Goal: Task Accomplishment & Management: Use online tool/utility

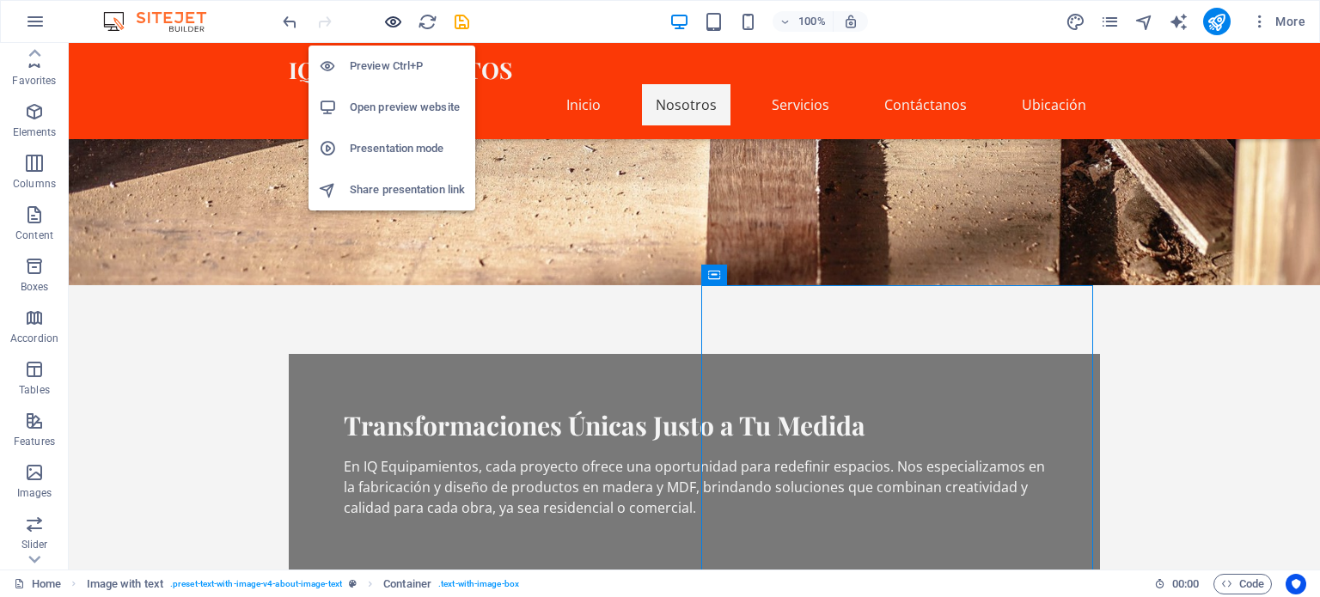
scroll to position [60, 0]
click at [389, 21] on icon "button" at bounding box center [393, 22] width 20 height 20
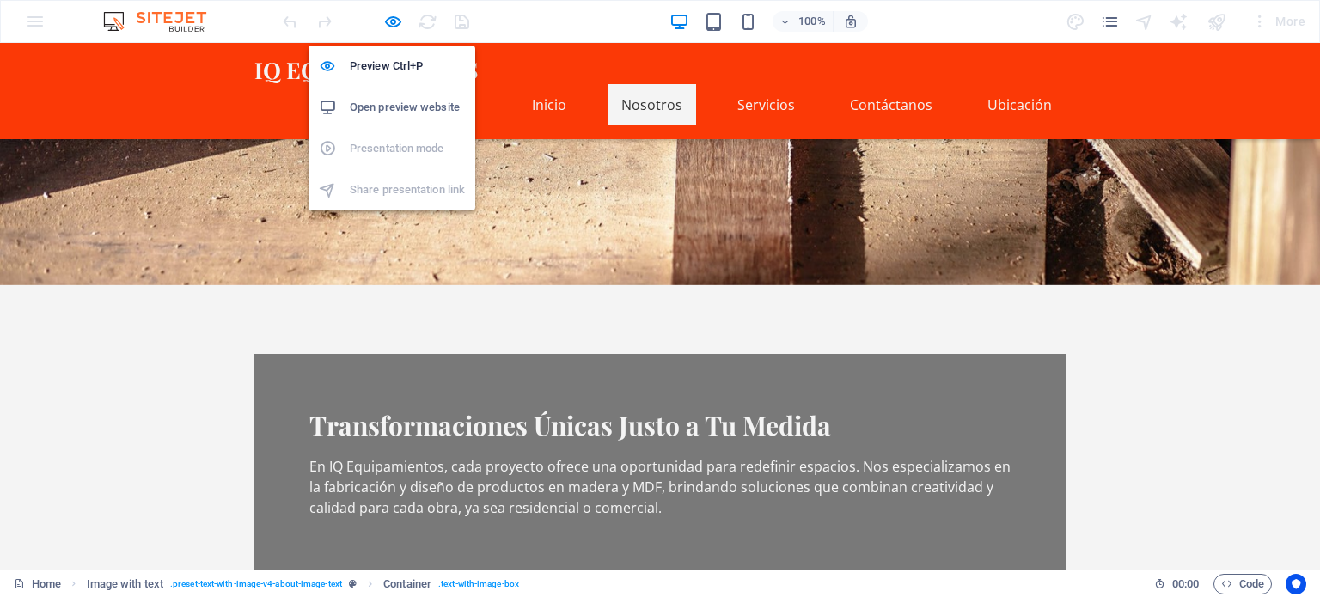
click at [404, 114] on h6 "Open preview website" at bounding box center [407, 107] width 115 height 21
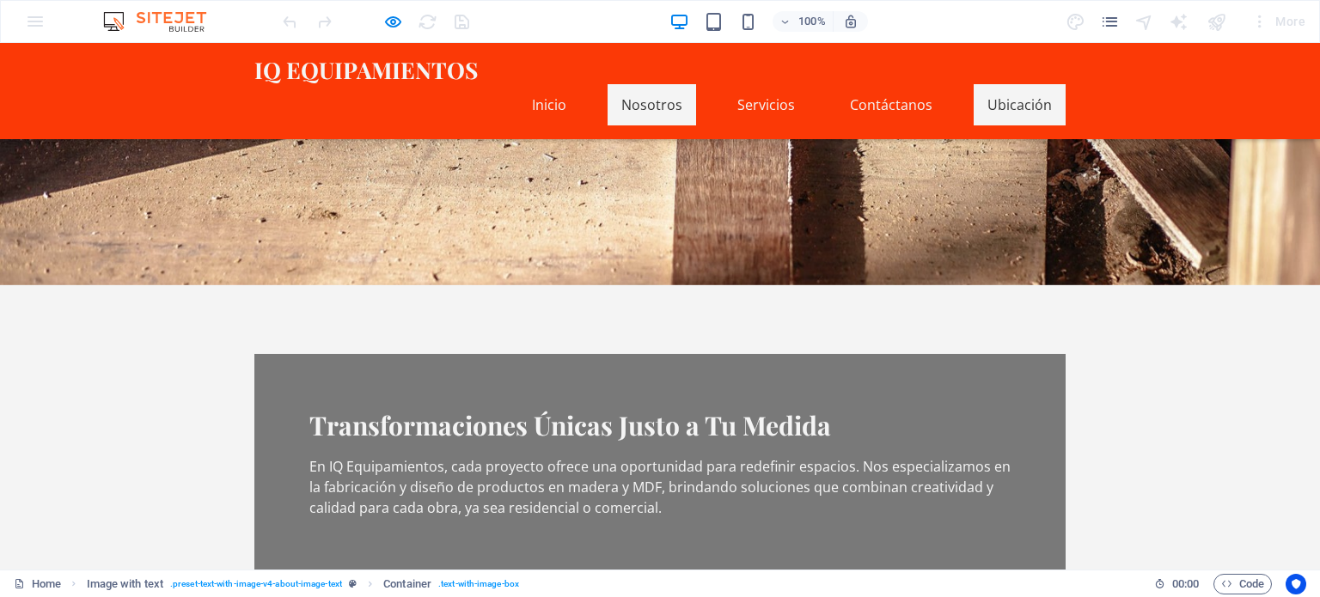
click at [1004, 84] on link "Ubicación" at bounding box center [1020, 104] width 92 height 41
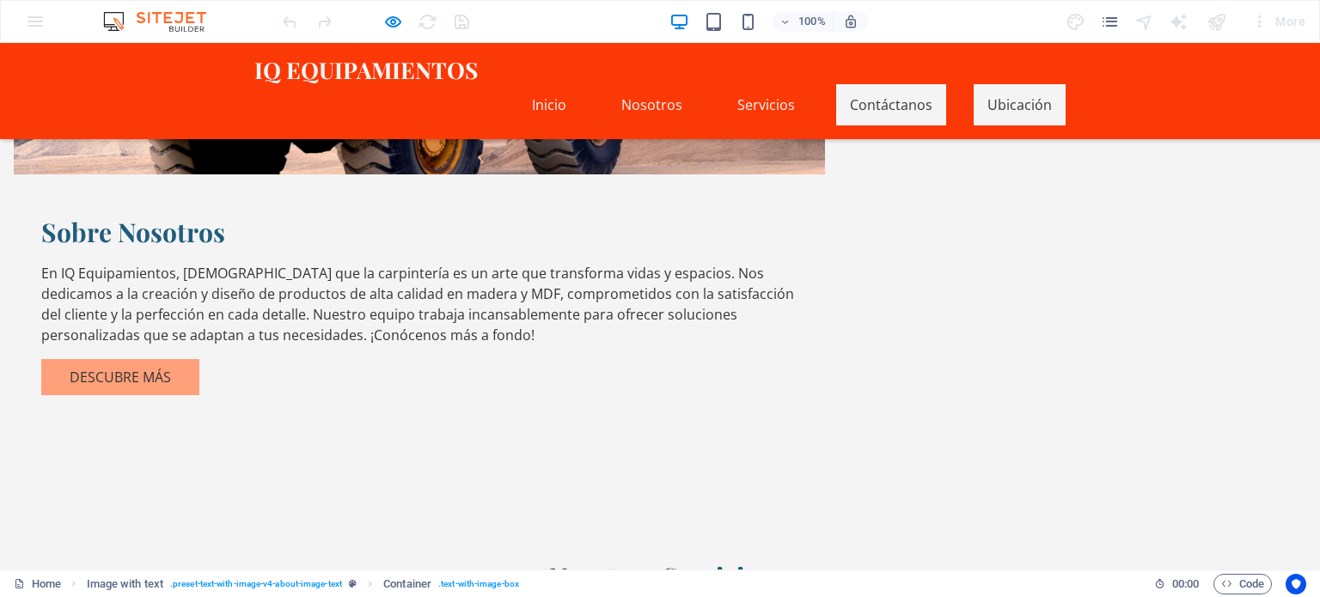
scroll to position [1454, 0]
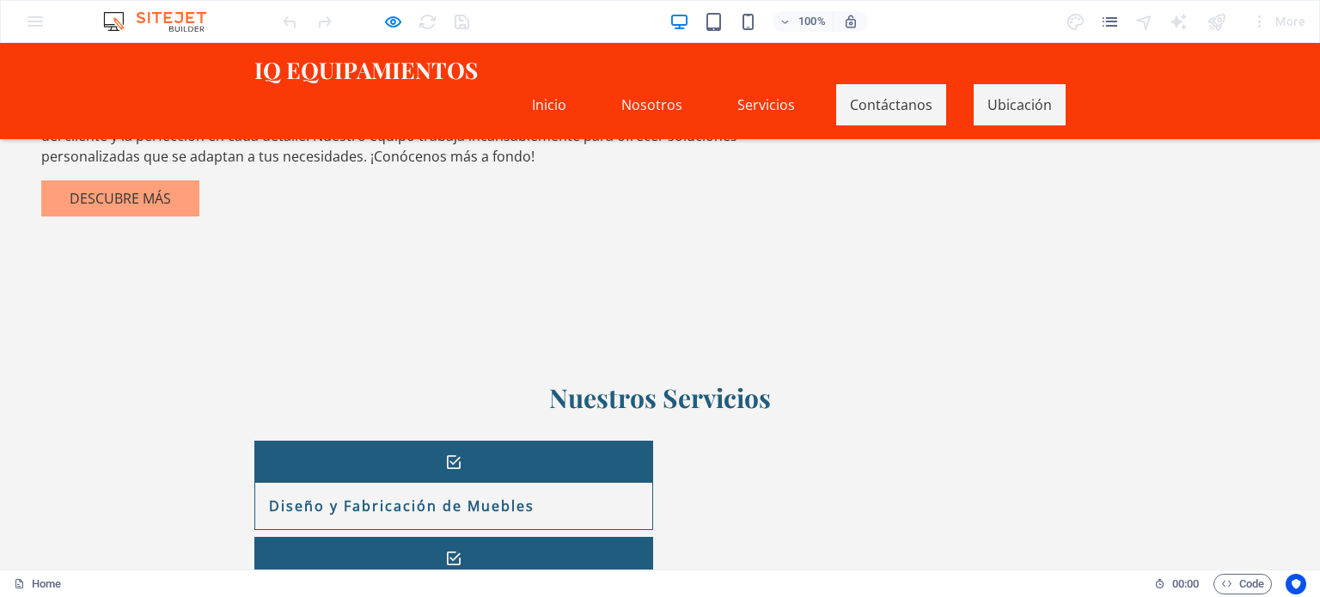
click at [1001, 84] on link "Ubicación" at bounding box center [1020, 104] width 92 height 41
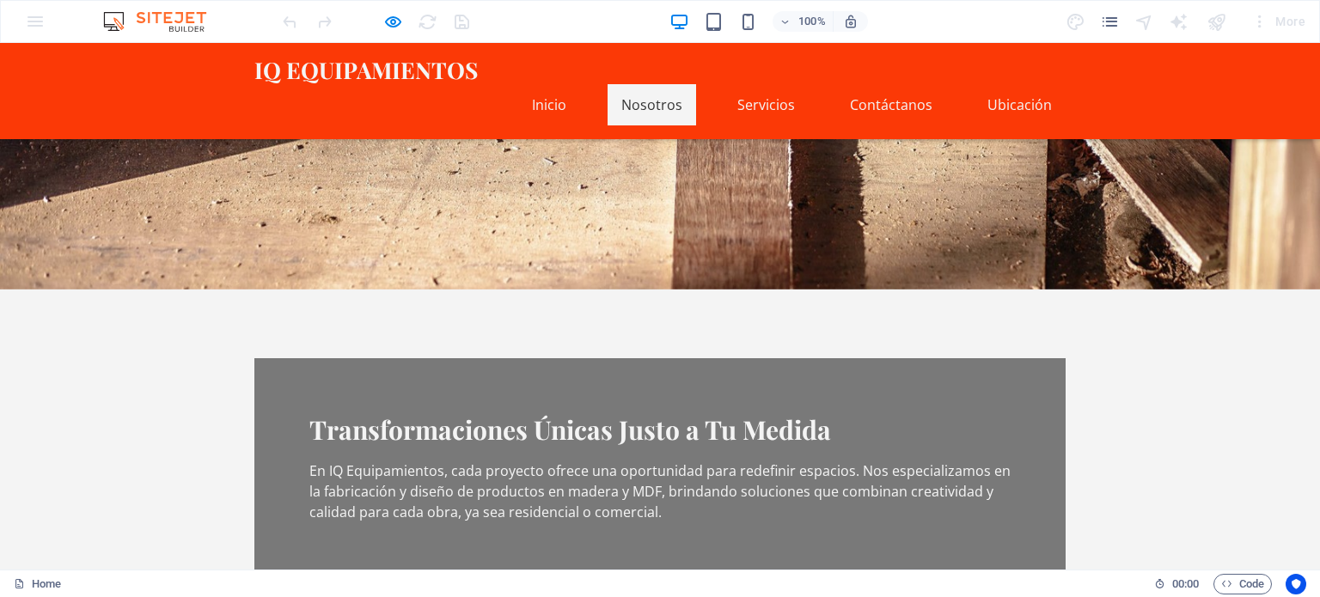
scroll to position [395, 0]
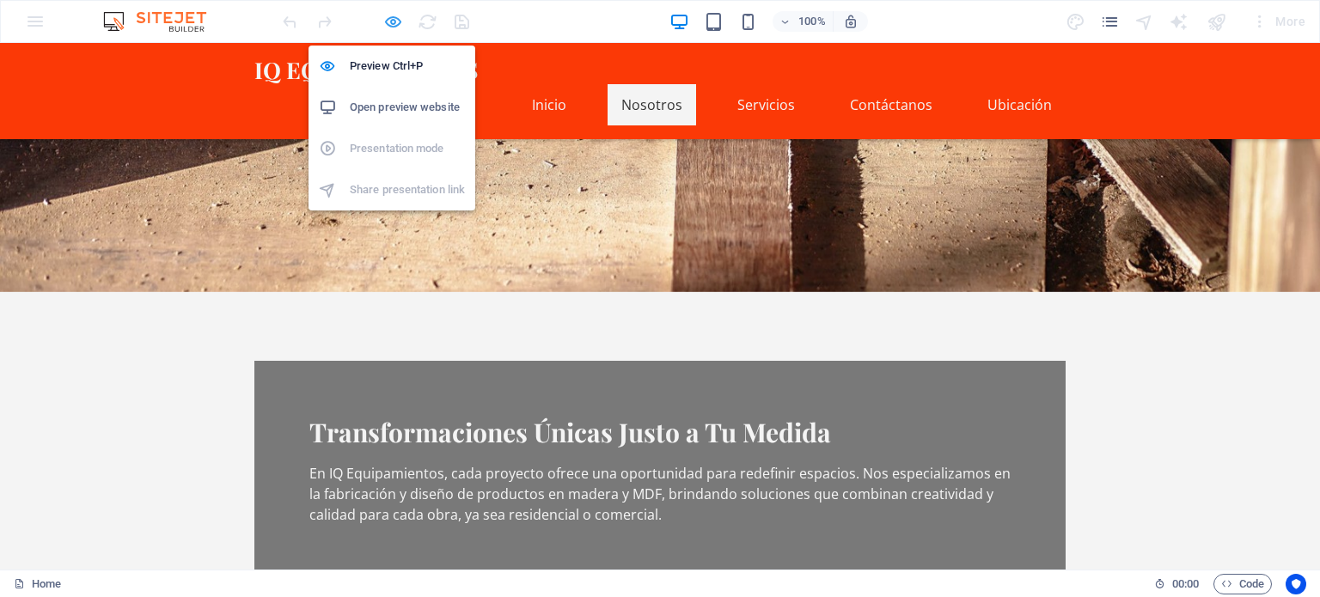
click at [386, 17] on icon "button" at bounding box center [393, 22] width 20 height 20
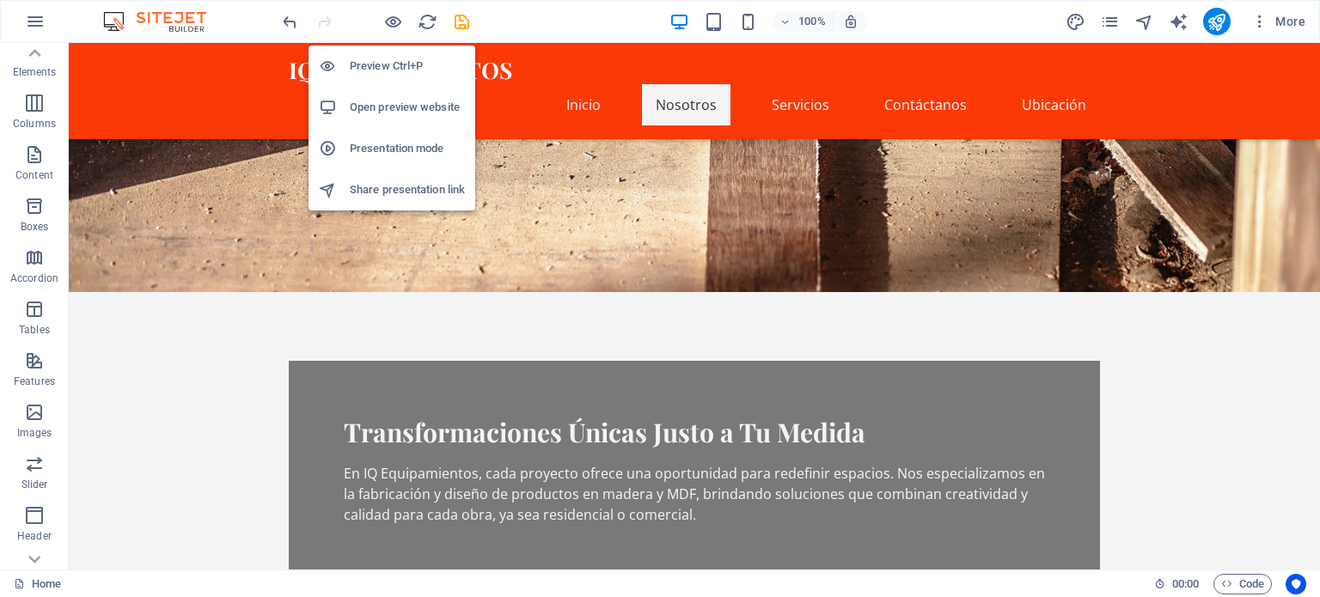
click at [385, 107] on h6 "Open preview website" at bounding box center [407, 107] width 115 height 21
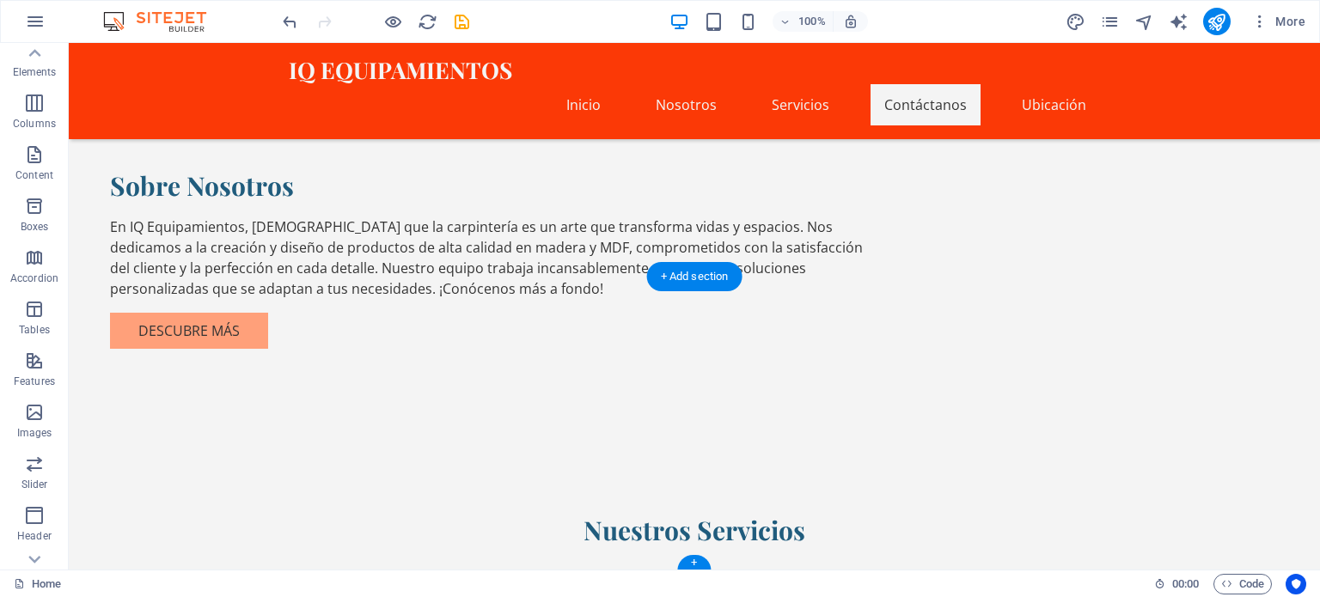
scroll to position [1454, 0]
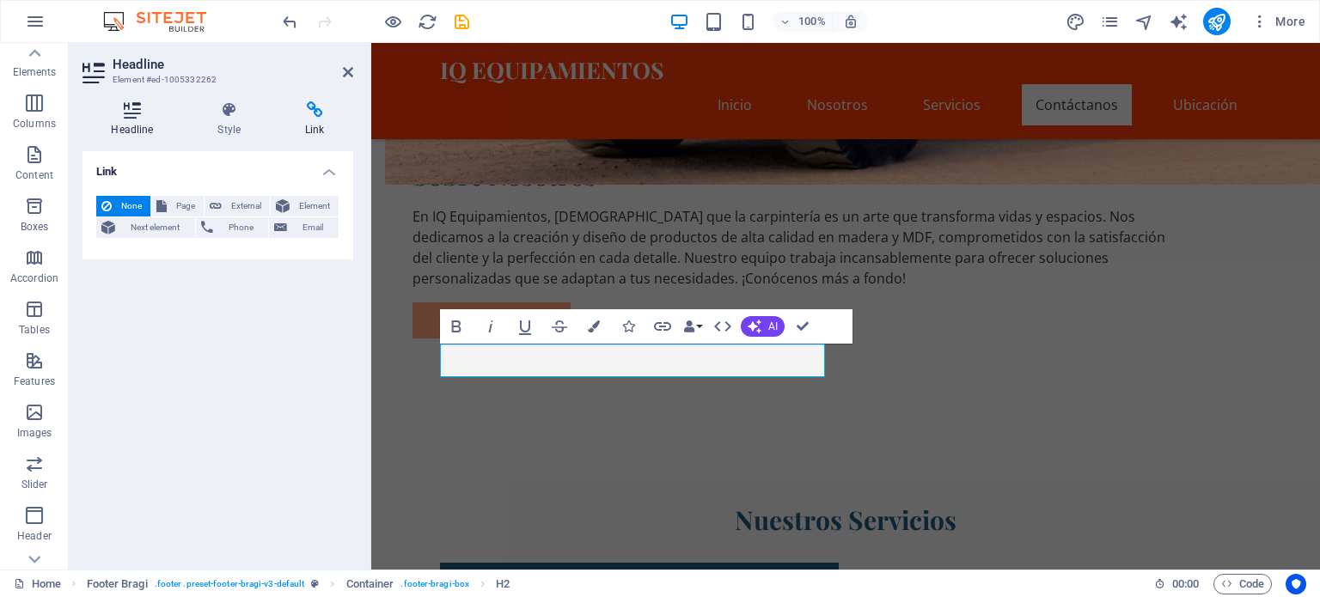
click at [123, 120] on h4 "Headline" at bounding box center [136, 119] width 107 height 36
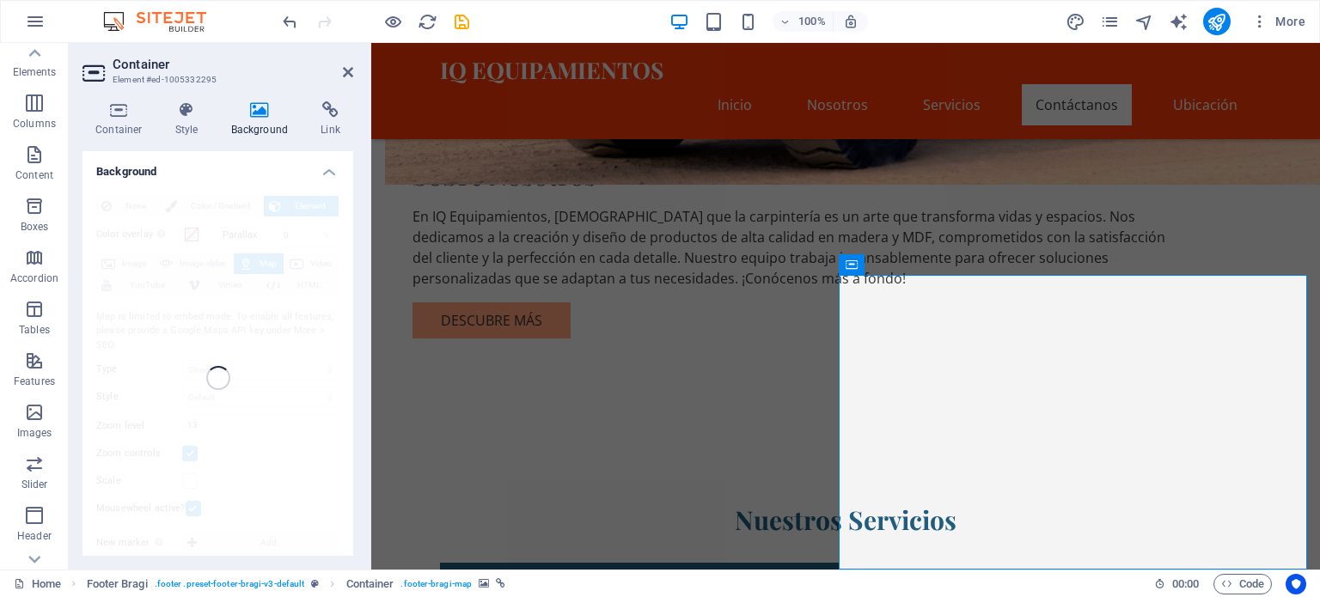
click at [257, 119] on h4 "Background" at bounding box center [263, 119] width 90 height 36
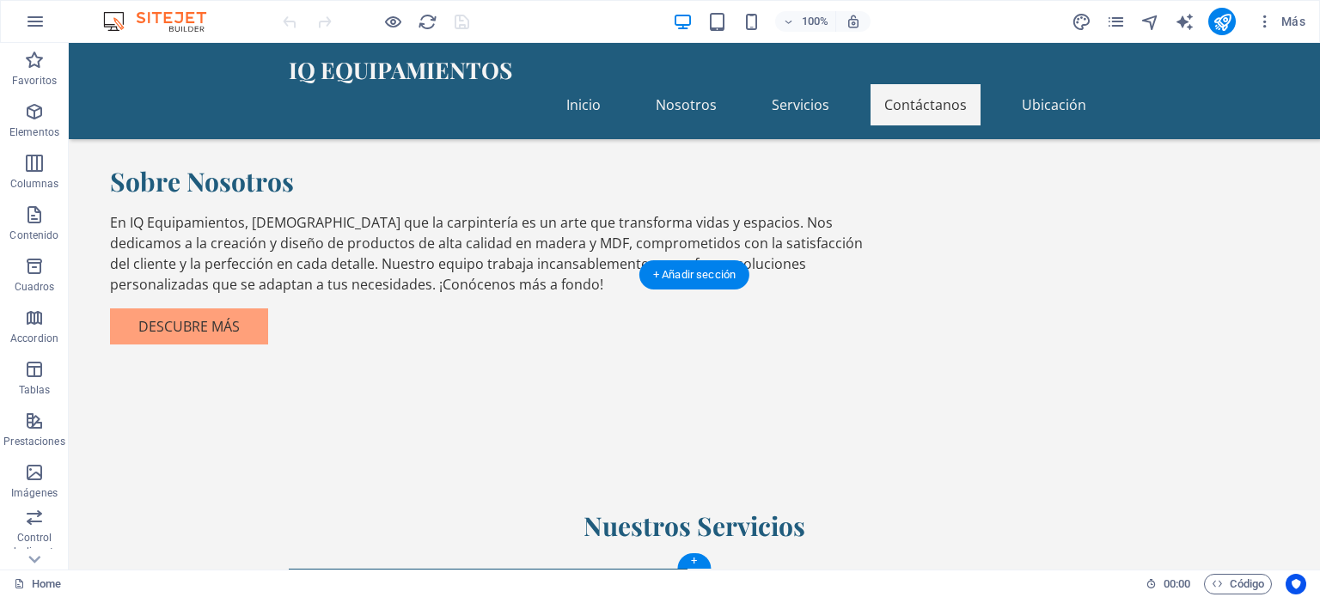
scroll to position [1454, 0]
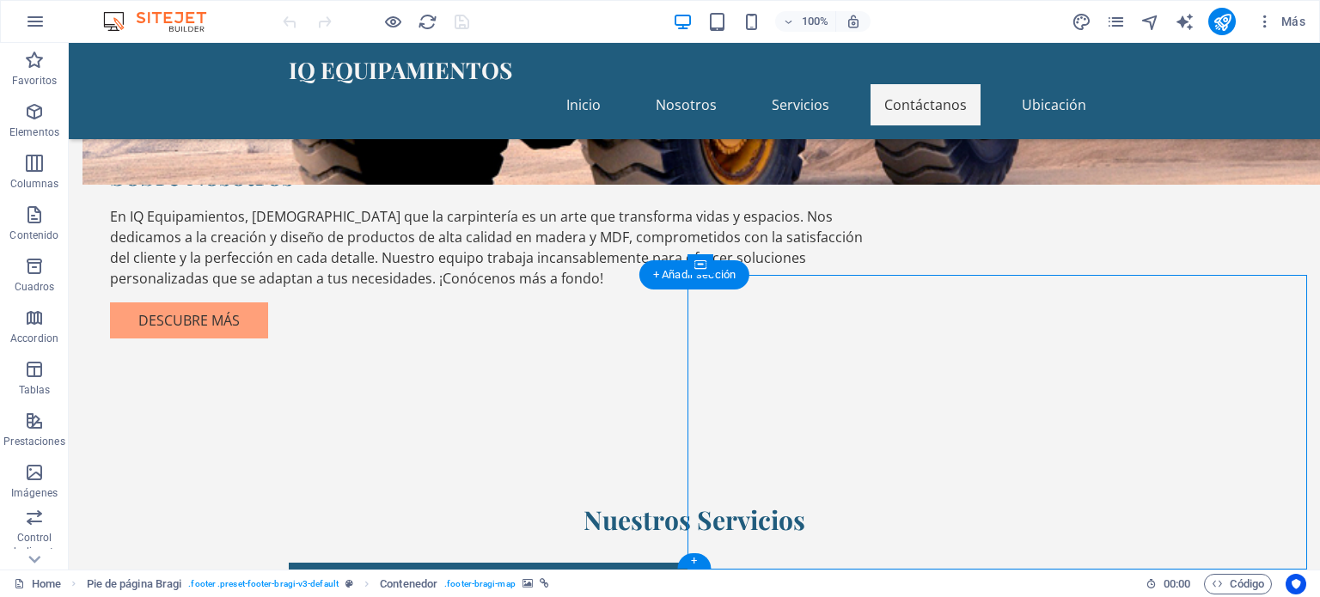
select select "px"
select select "1"
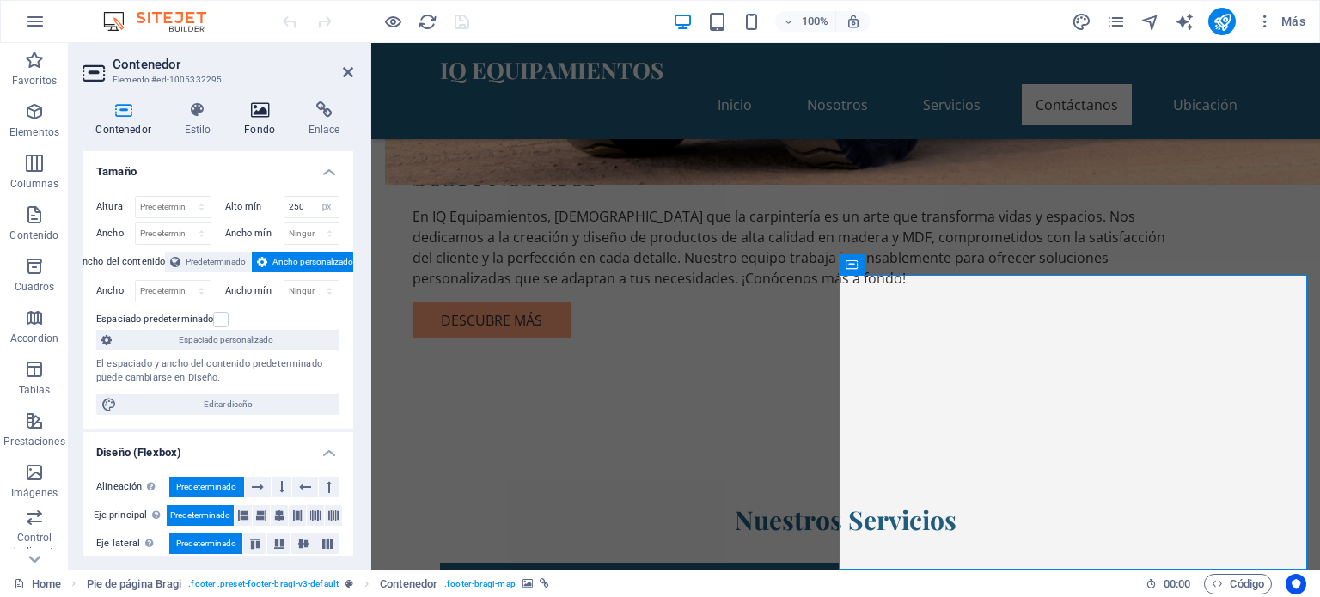
click at [246, 101] on icon at bounding box center [260, 109] width 58 height 17
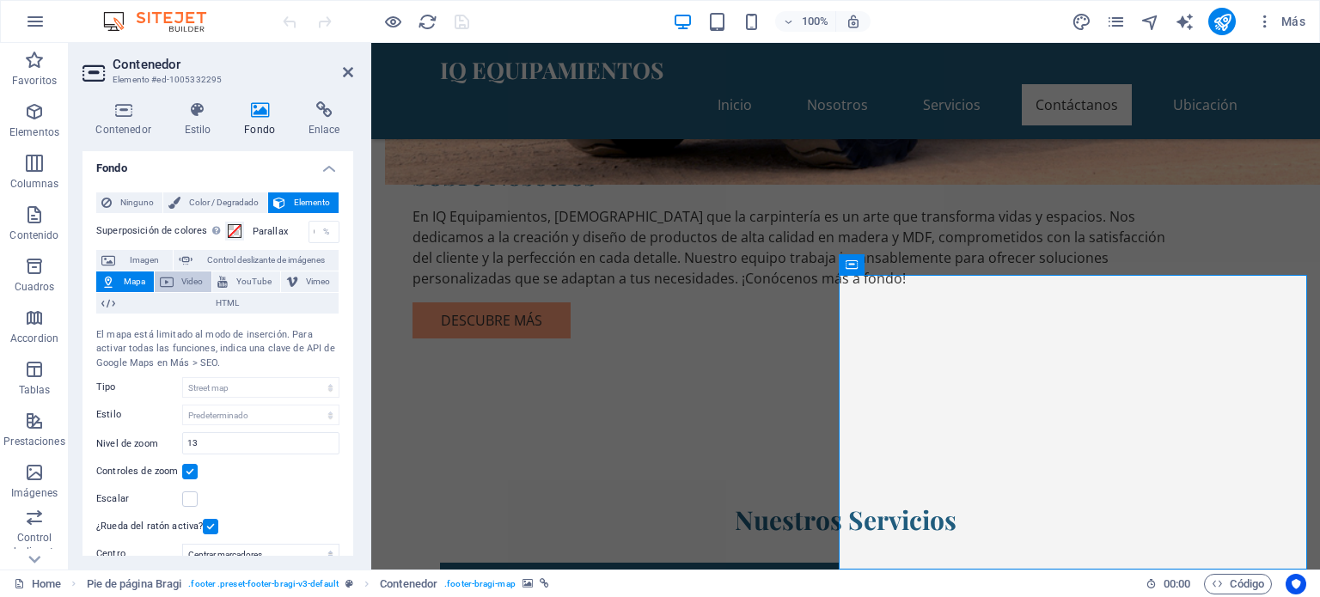
scroll to position [0, 0]
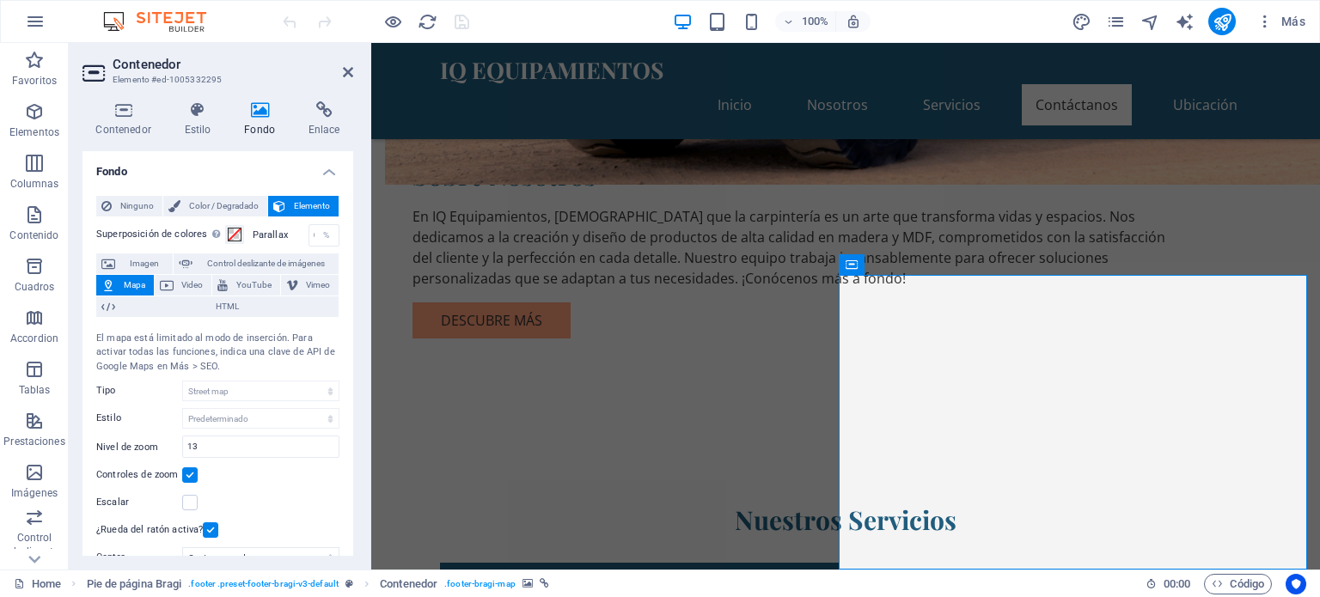
click at [120, 283] on span "Mapa" at bounding box center [134, 285] width 28 height 21
drag, startPoint x: 991, startPoint y: 462, endPoint x: 1056, endPoint y: 467, distance: 64.6
drag, startPoint x: 1214, startPoint y: 514, endPoint x: 1060, endPoint y: 492, distance: 155.5
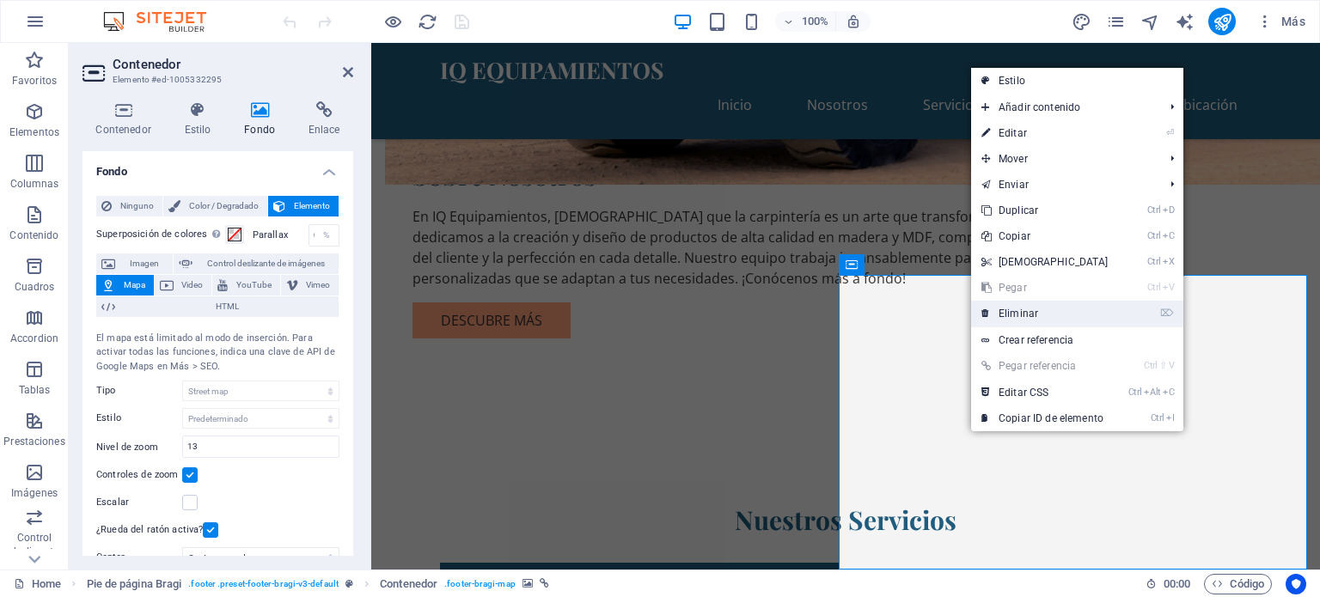
click at [1017, 319] on link "⌦ Eliminar" at bounding box center [1045, 314] width 148 height 26
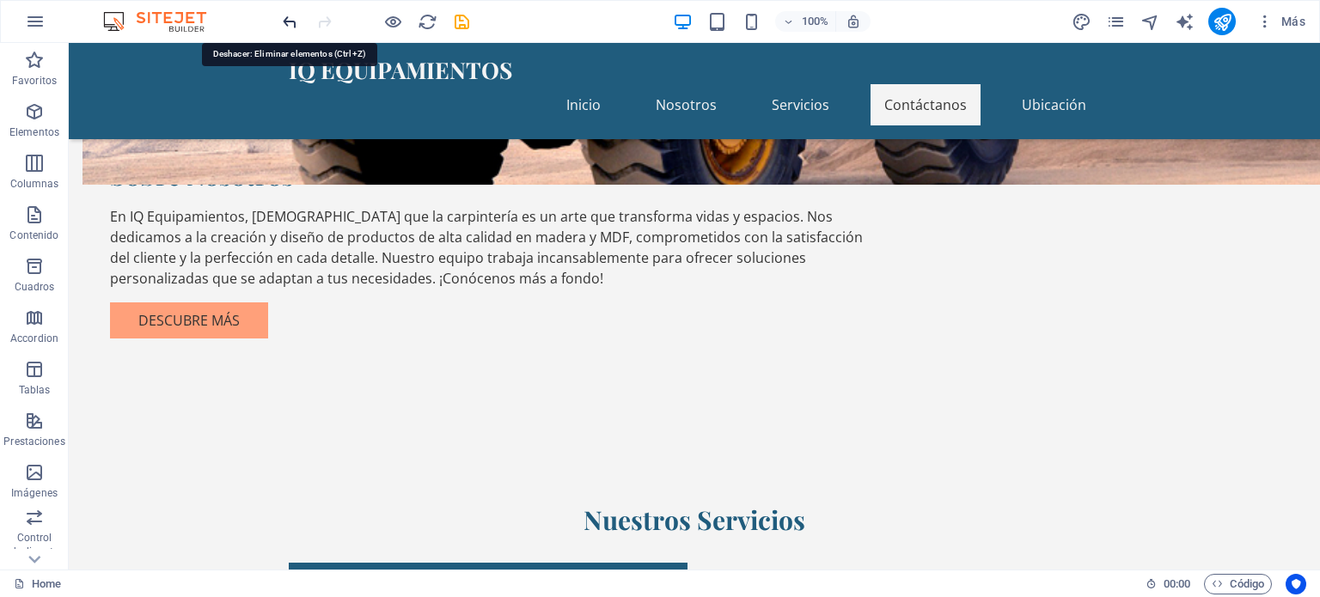
click at [292, 16] on icon "undo" at bounding box center [290, 22] width 20 height 20
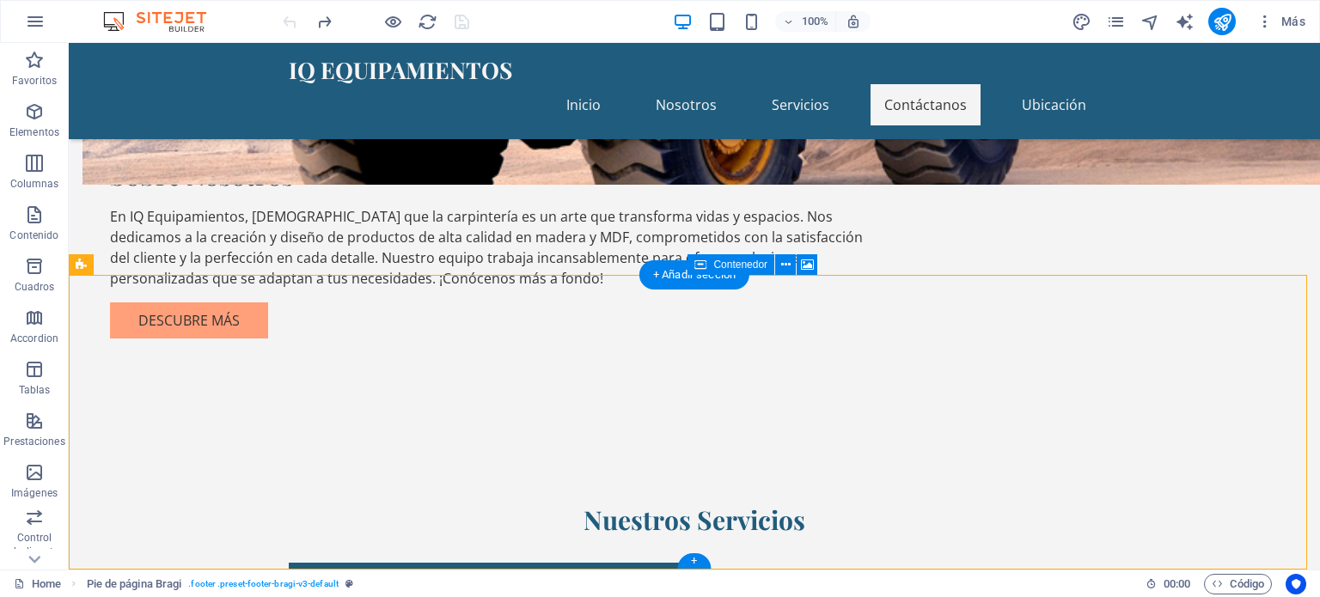
drag, startPoint x: 975, startPoint y: 301, endPoint x: 998, endPoint y: 348, distance: 52.7
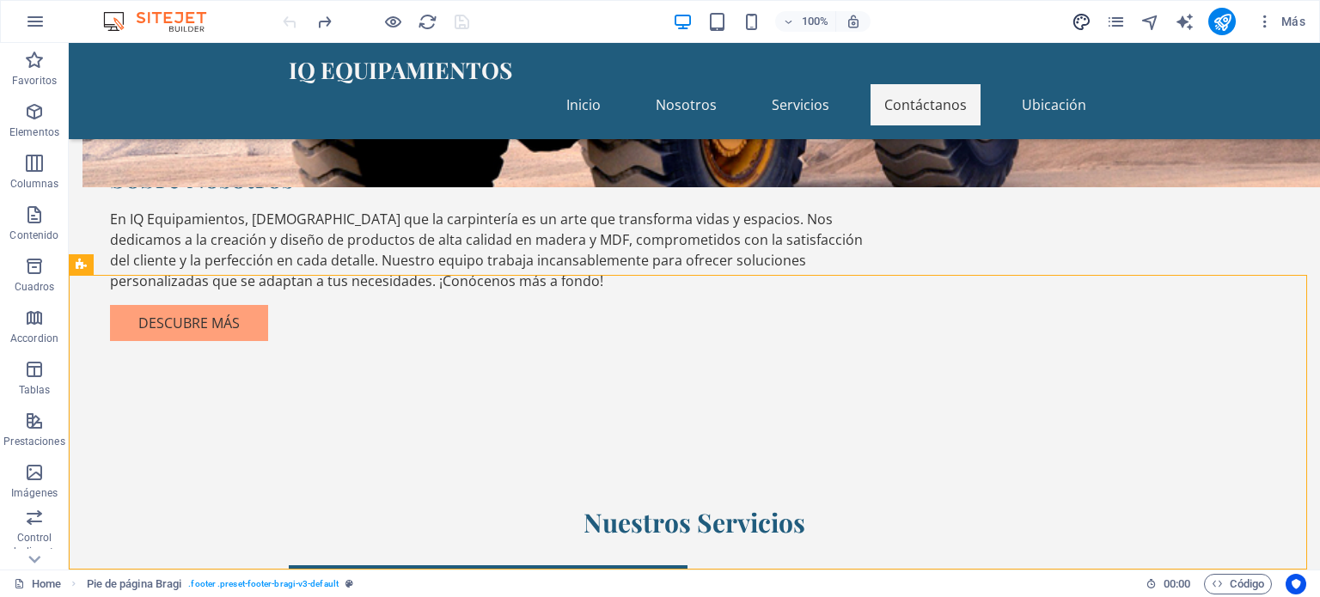
scroll to position [1454, 0]
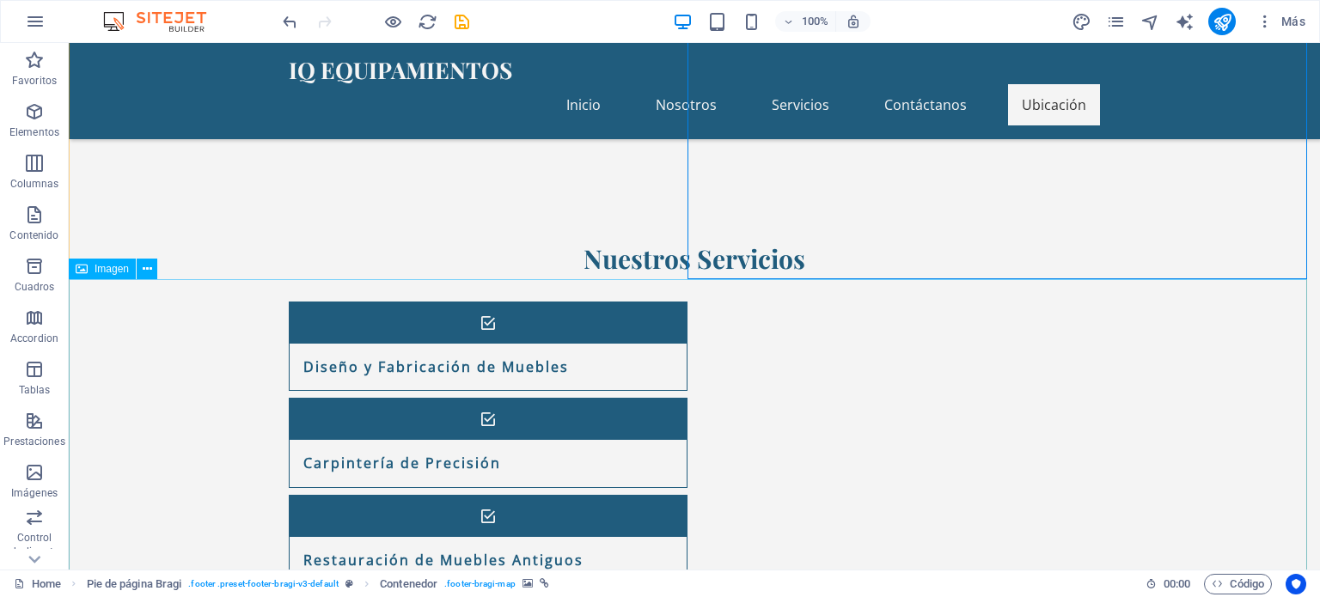
scroll to position [1770, 0]
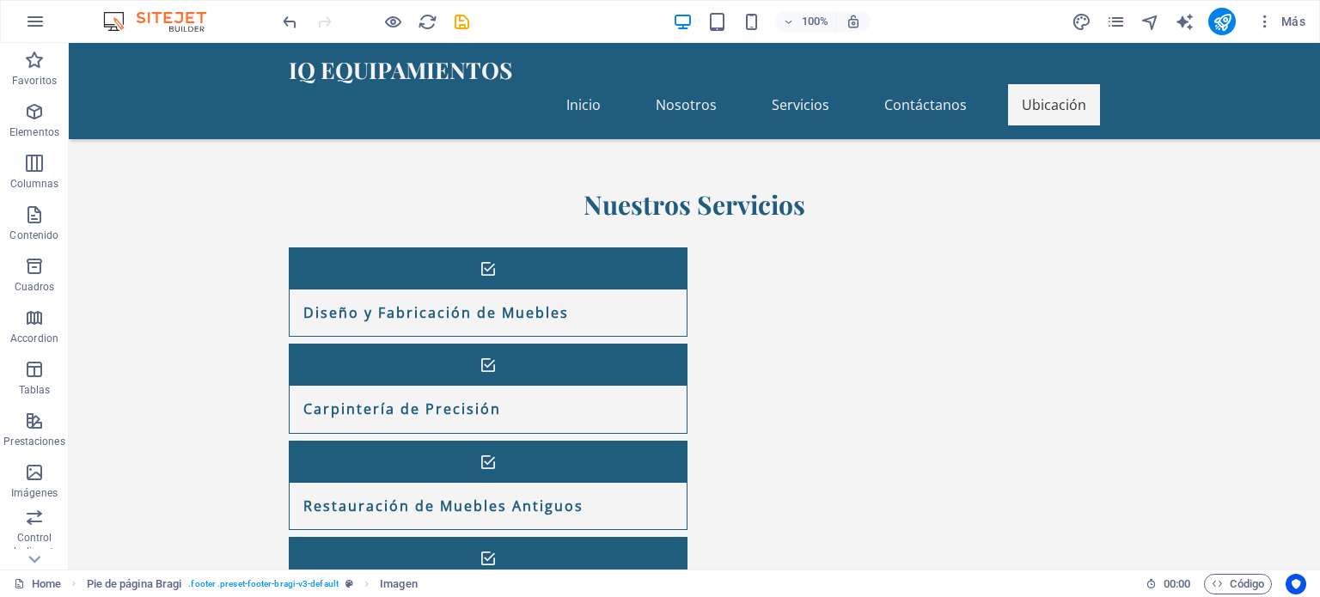
drag, startPoint x: 494, startPoint y: 415, endPoint x: 866, endPoint y: 200, distance: 429.0
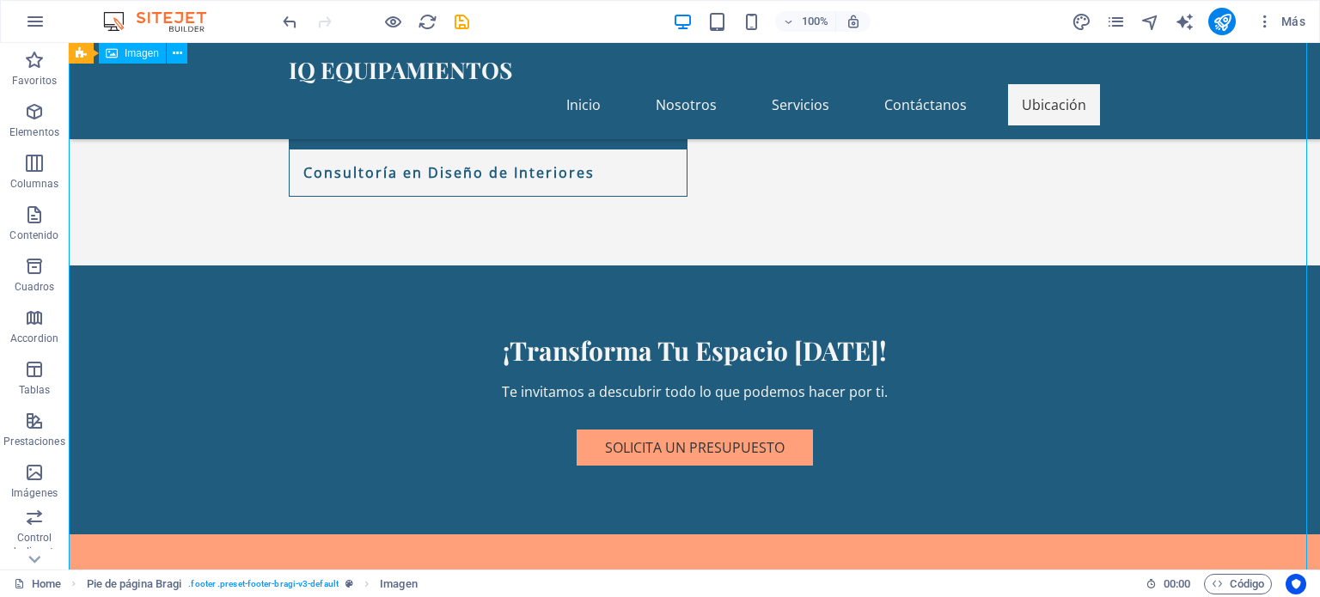
scroll to position [2080, 0]
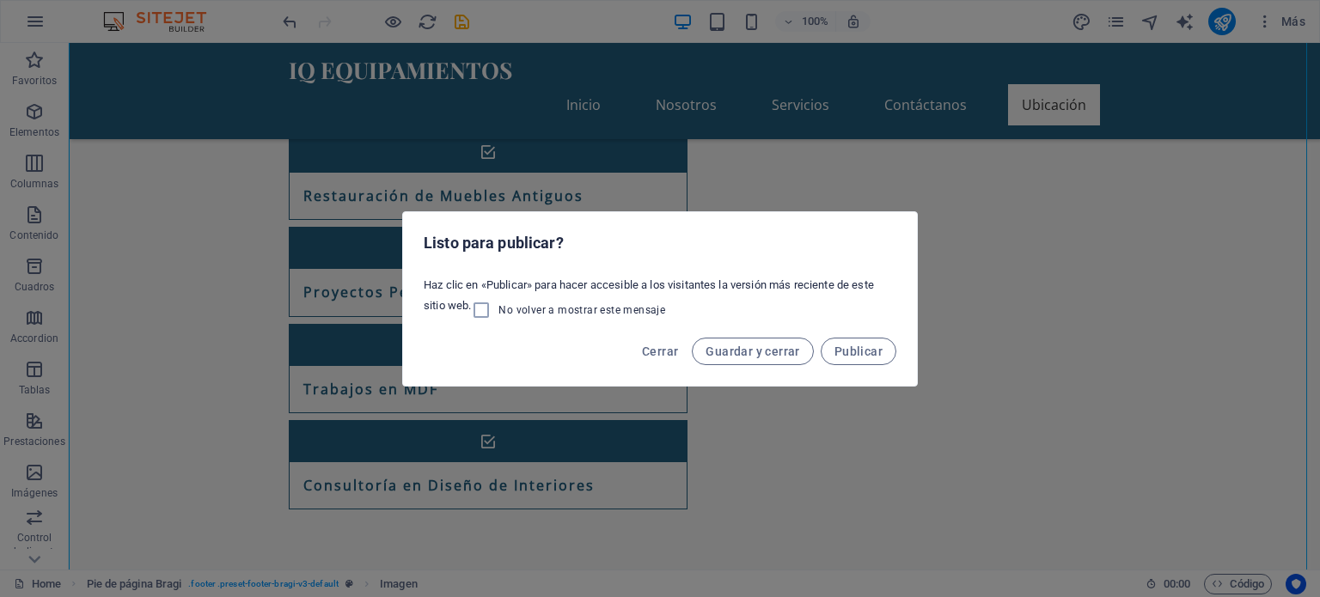
click at [809, 447] on div "Listo para publicar? Haz clic en «Publicar» para hacer accesible a los visitant…" at bounding box center [660, 298] width 1320 height 597
click at [661, 346] on span "Cerrar" at bounding box center [660, 352] width 36 height 14
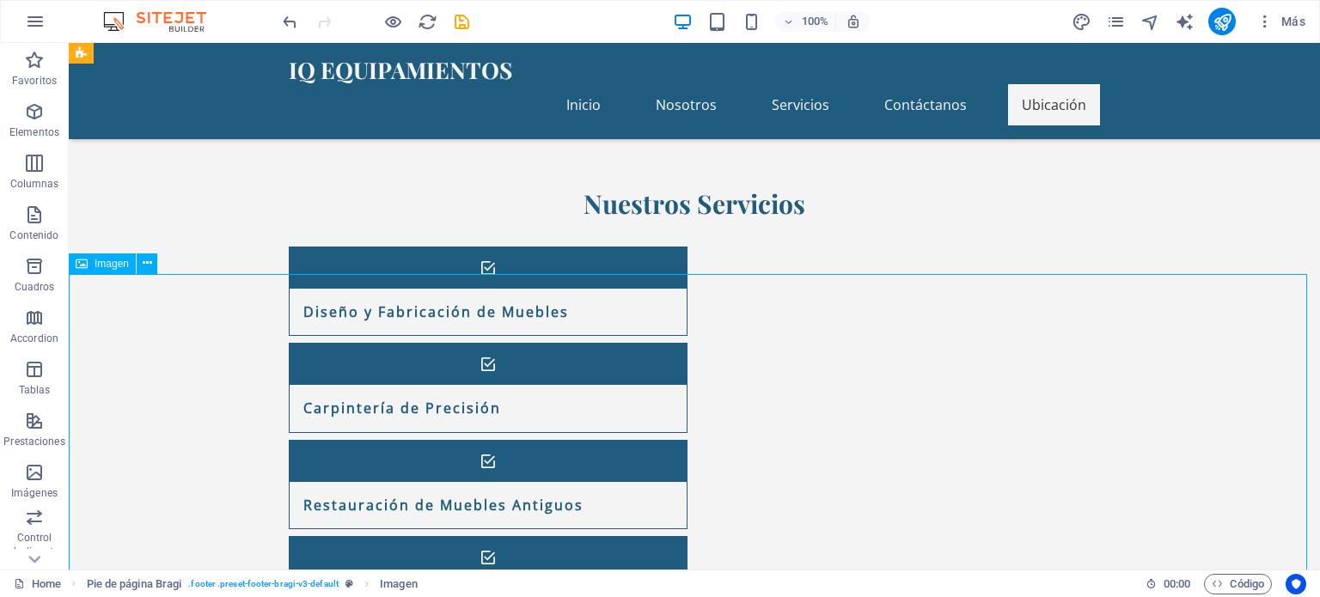
scroll to position [1787, 0]
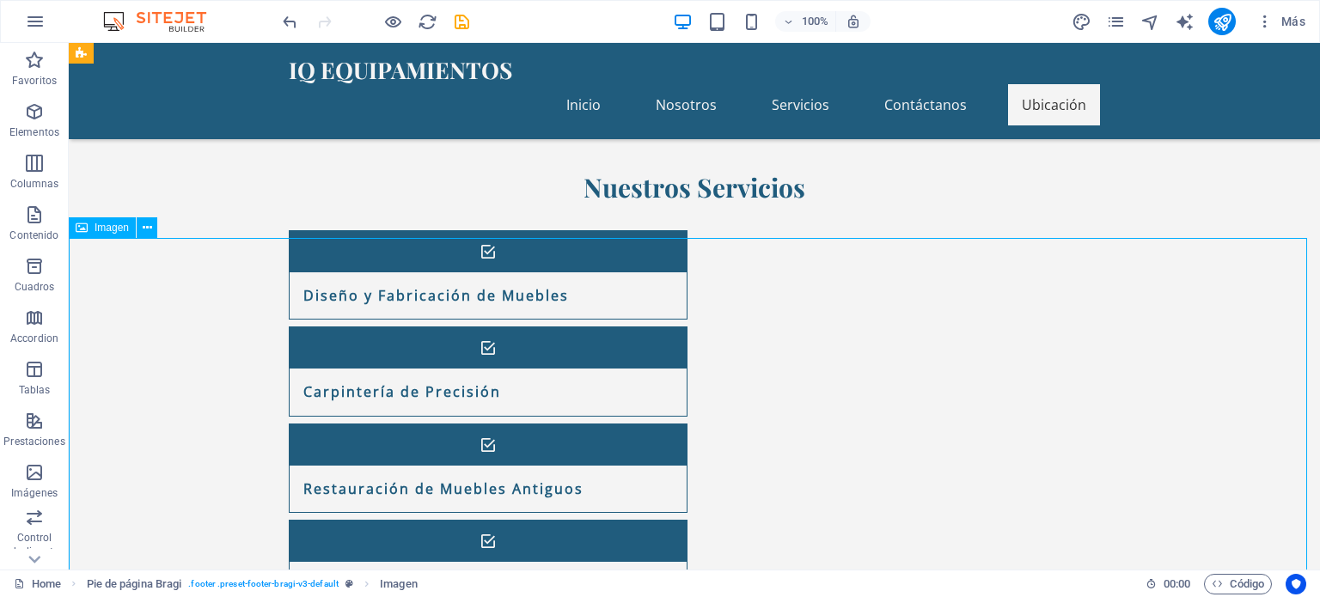
drag, startPoint x: 670, startPoint y: 522, endPoint x: 766, endPoint y: 463, distance: 111.9
drag, startPoint x: 766, startPoint y: 463, endPoint x: 944, endPoint y: 192, distance: 324.7
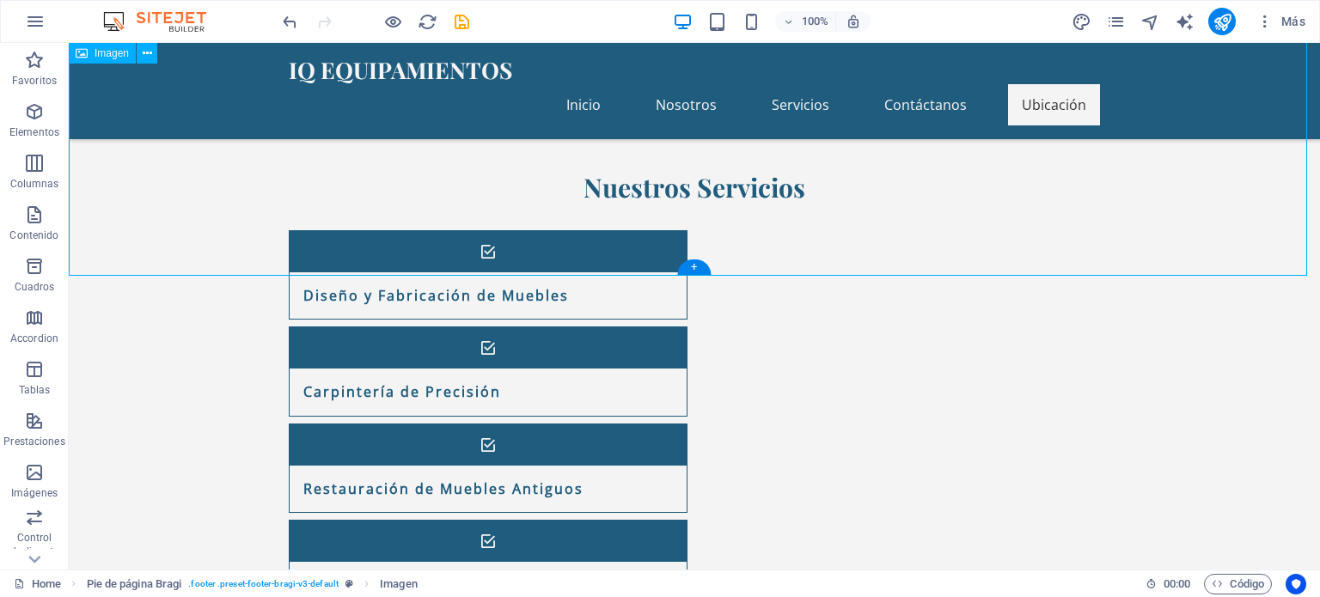
scroll to position [2177, 0]
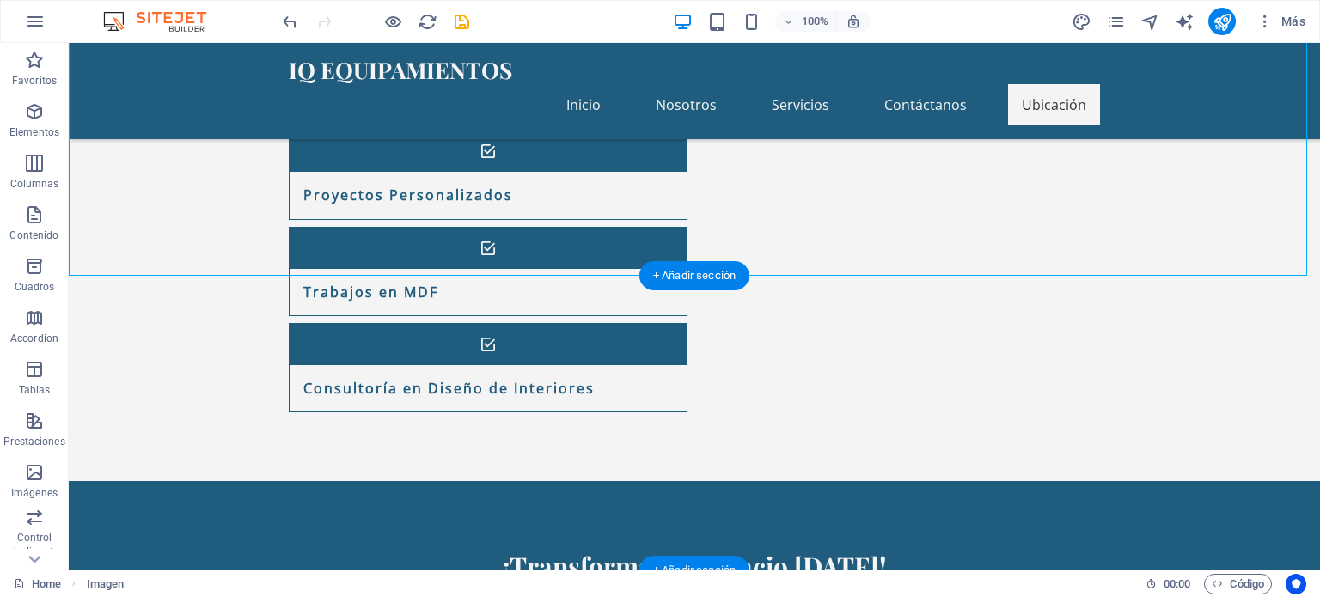
drag, startPoint x: 933, startPoint y: 137, endPoint x: 1014, endPoint y: 345, distance: 223.1
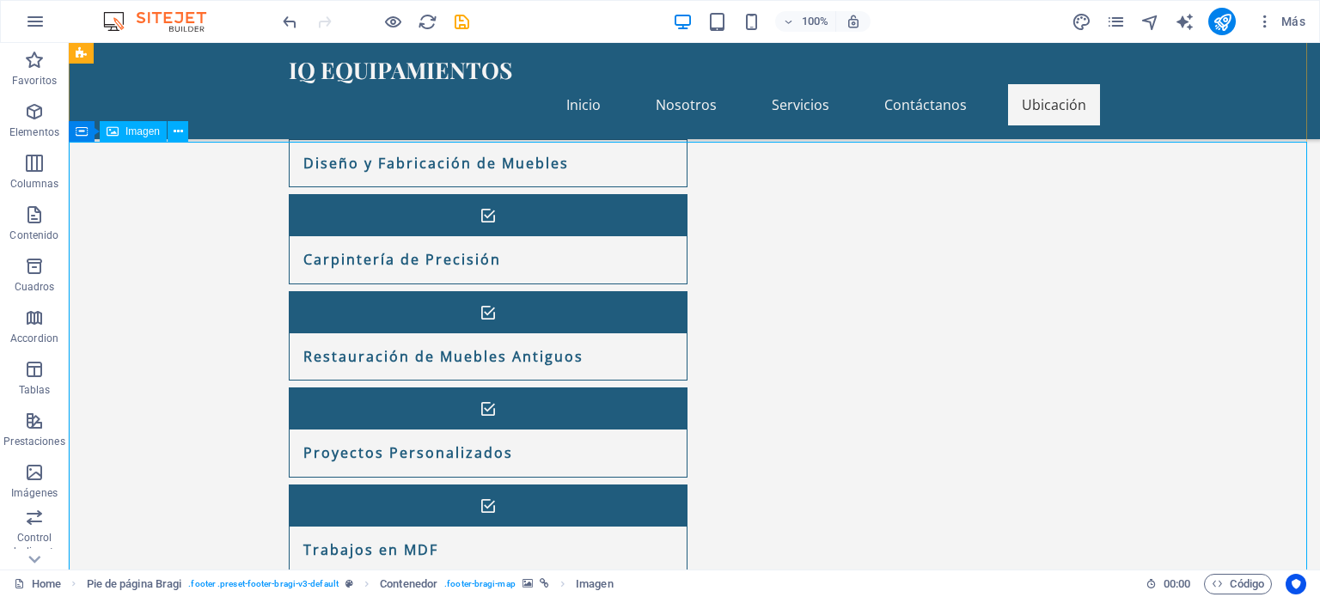
scroll to position [1805, 0]
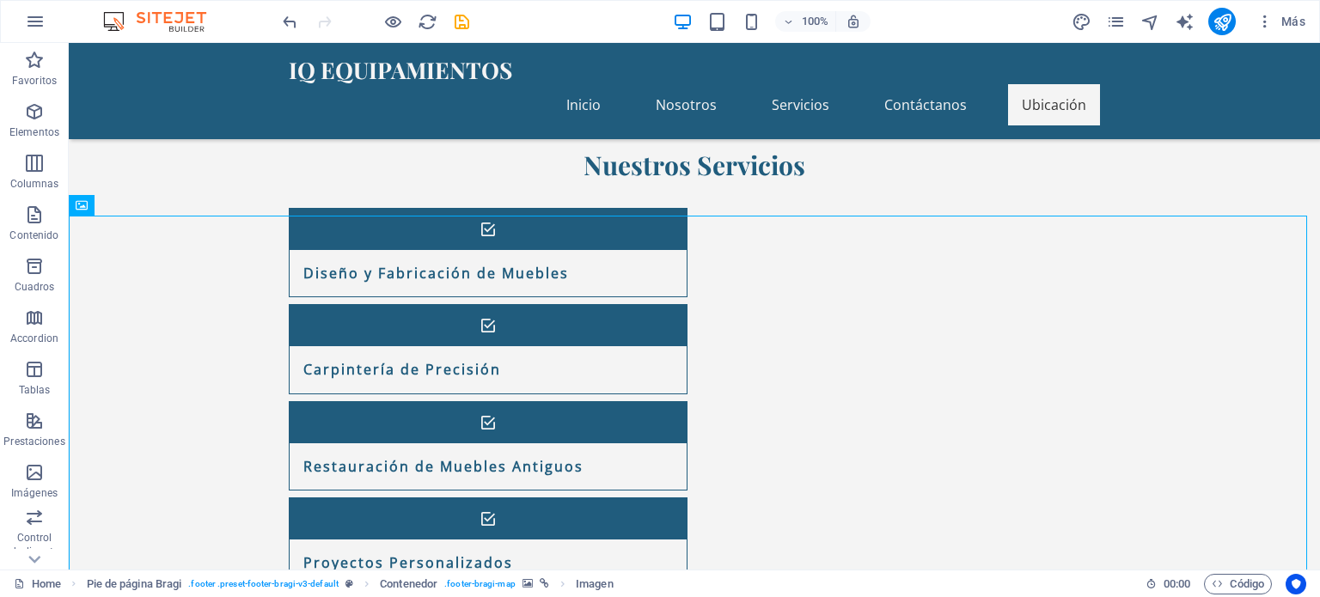
drag, startPoint x: 658, startPoint y: 548, endPoint x: 980, endPoint y: 157, distance: 506.8
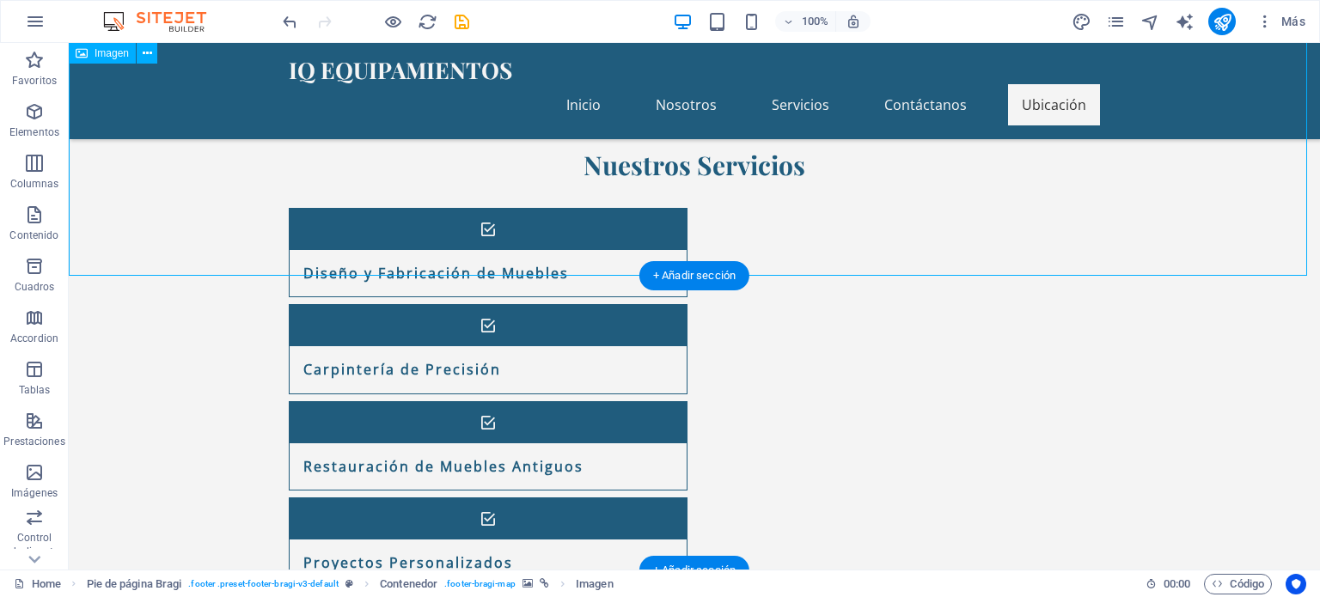
scroll to position [2177, 0]
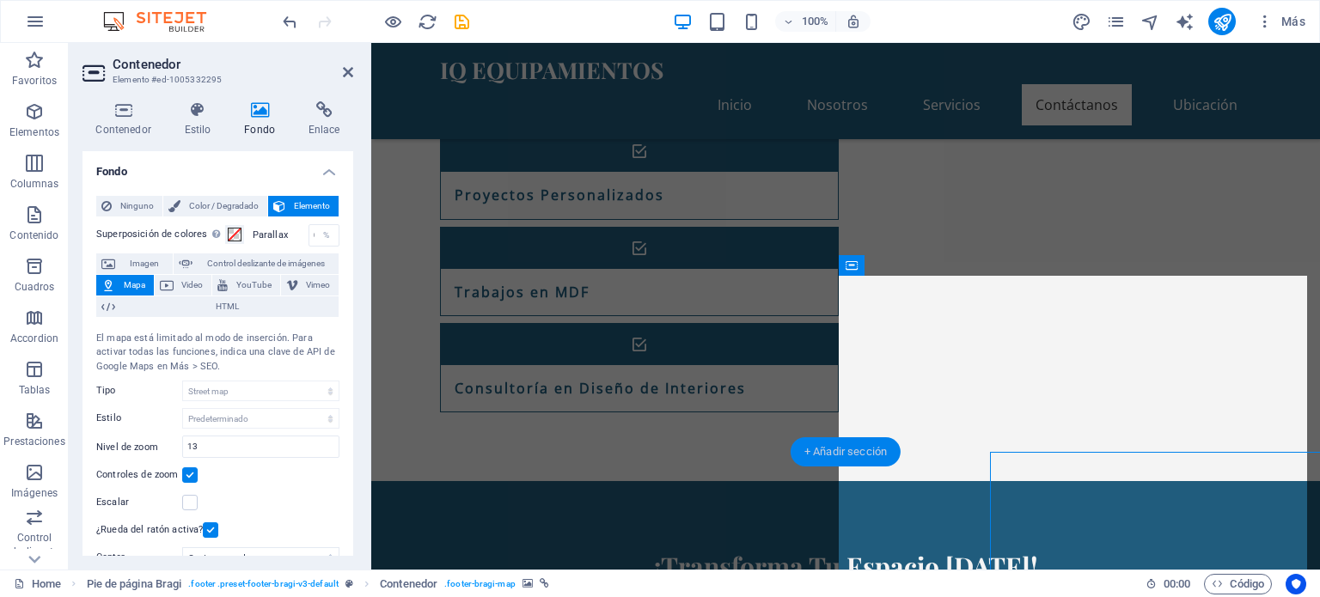
drag, startPoint x: 800, startPoint y: 422, endPoint x: 870, endPoint y: 464, distance: 81.4
click at [870, 464] on div "+ Añadir sección" at bounding box center [846, 452] width 110 height 29
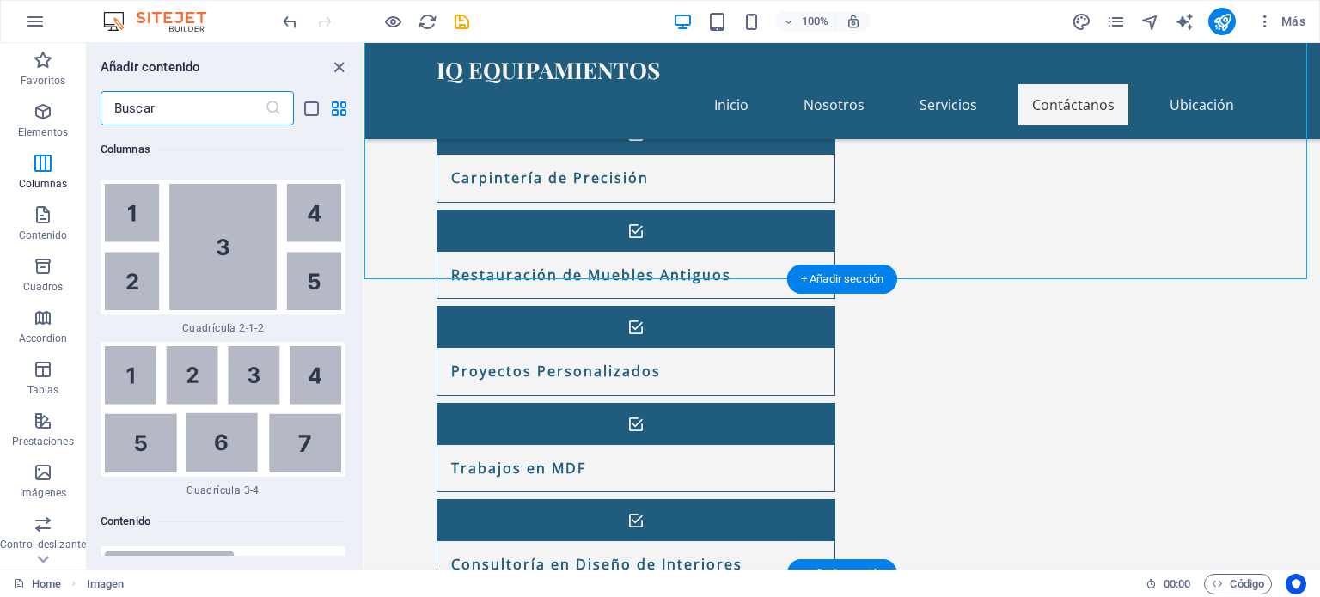
scroll to position [5516, 0]
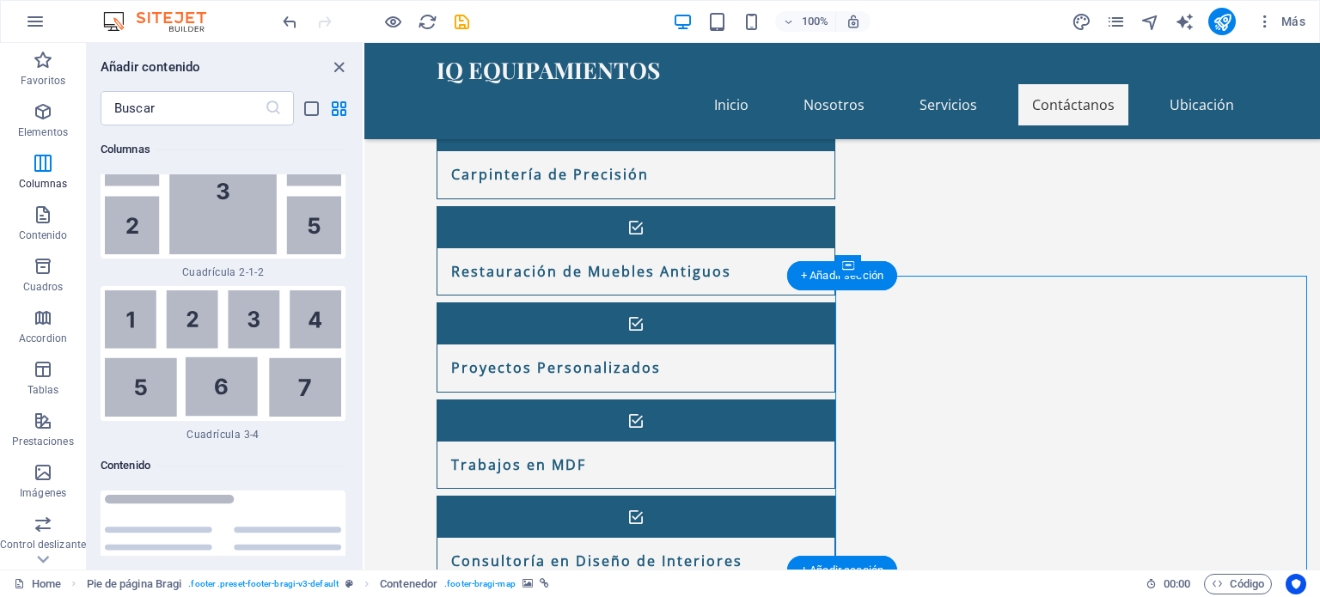
scroll to position [2004, 0]
drag, startPoint x: 1131, startPoint y: 443, endPoint x: 1094, endPoint y: 429, distance: 39.4
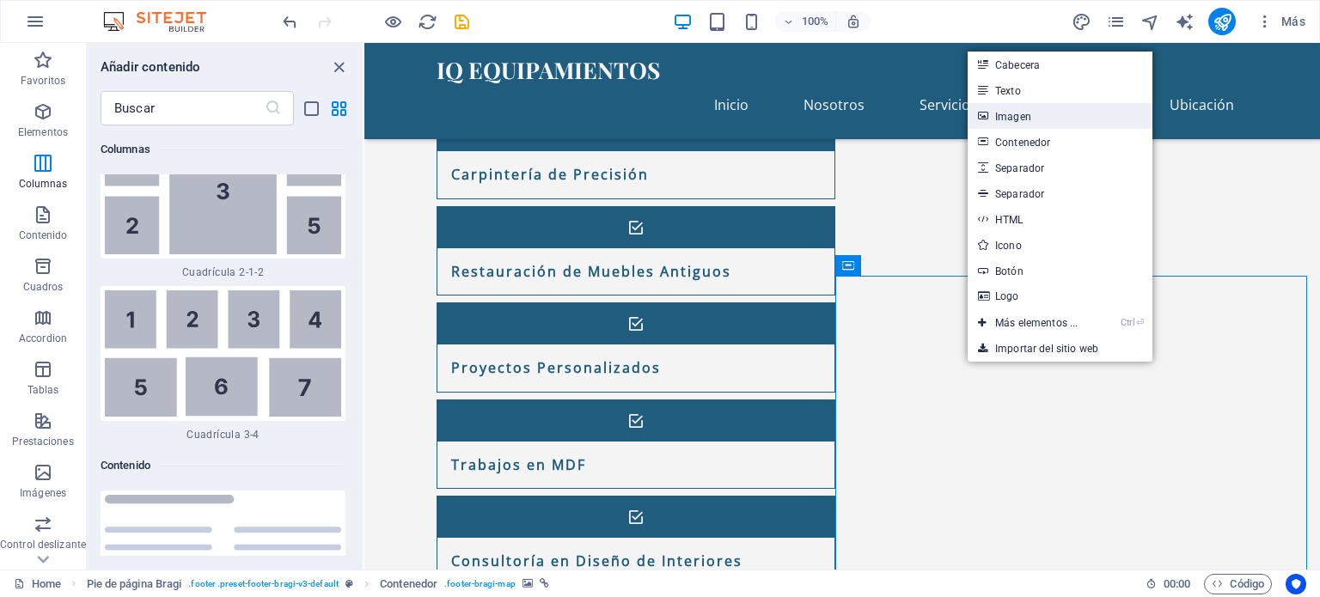
click at [1040, 115] on link "Imagen" at bounding box center [1060, 116] width 185 height 26
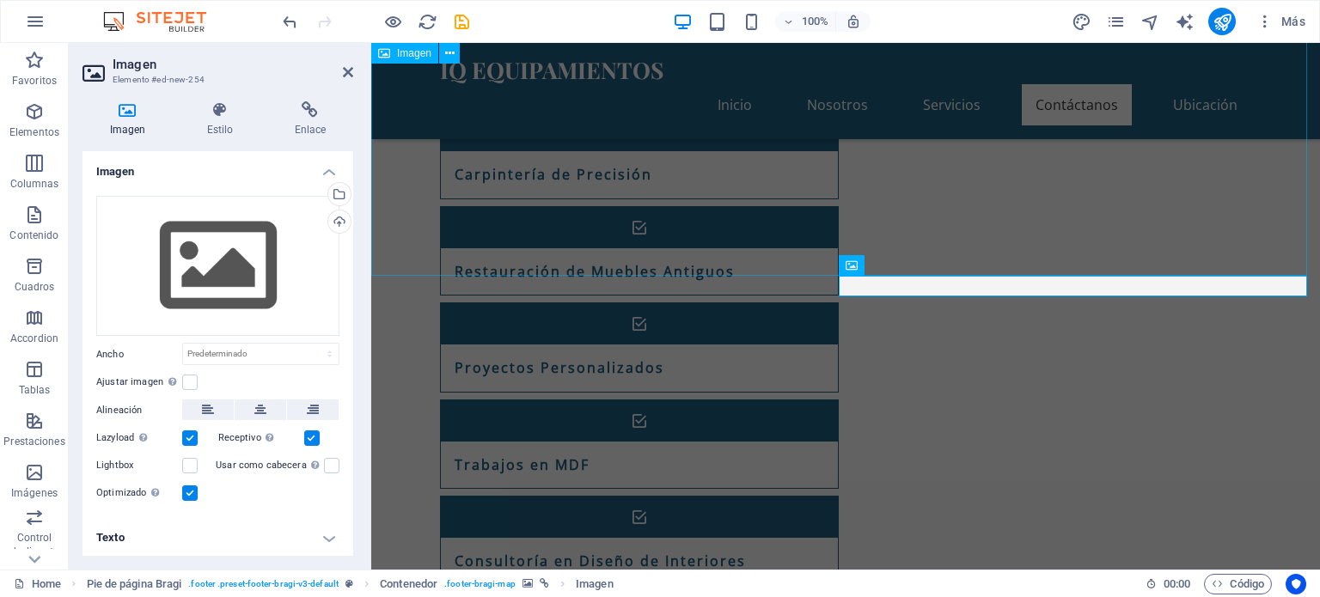
scroll to position [2001, 0]
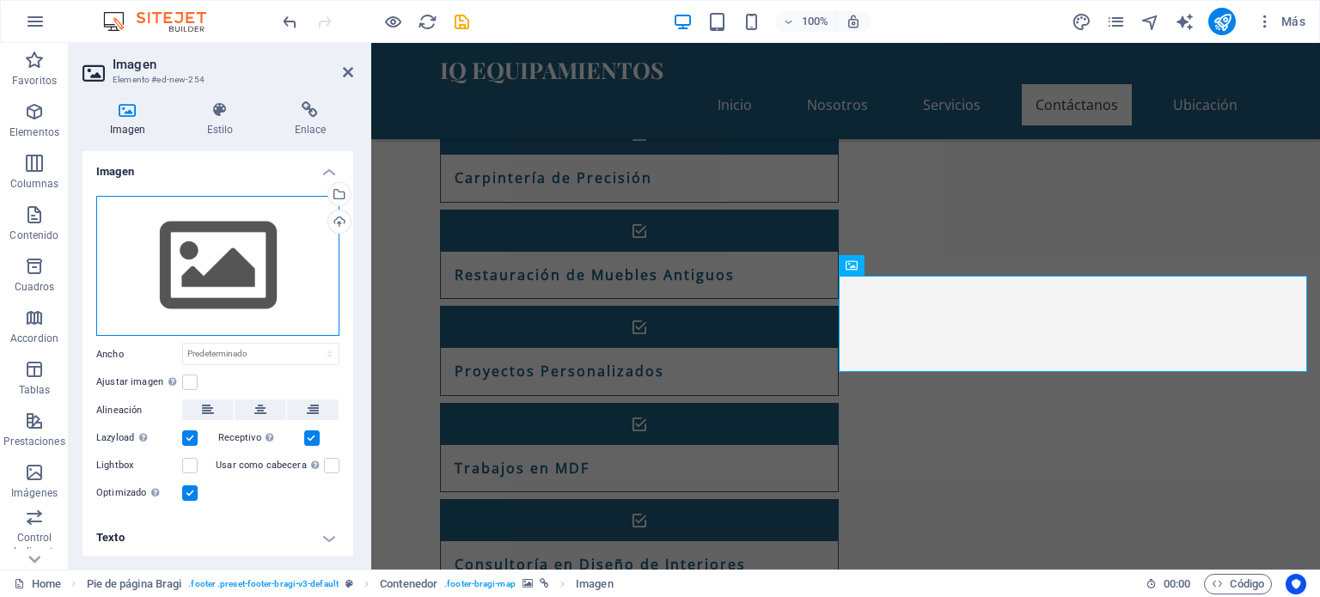
click at [240, 245] on div "Arrastra archivos aquí, haz clic para escoger archivos o selecciona archivos de…" at bounding box center [217, 266] width 243 height 141
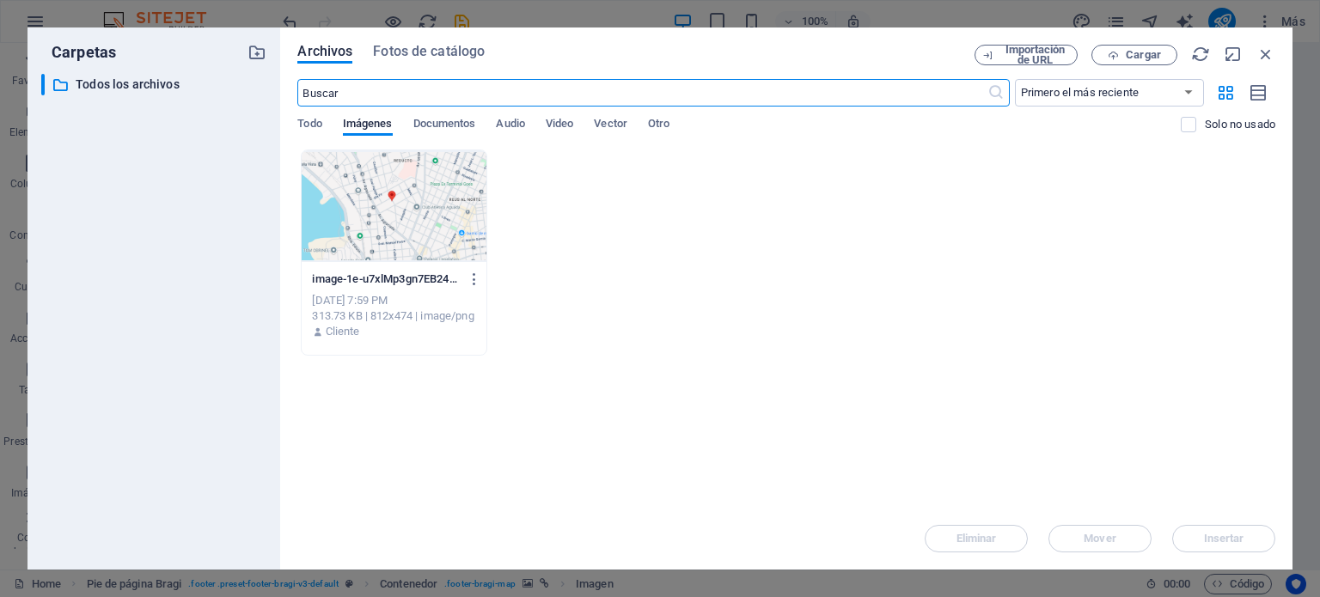
scroll to position [1609, 0]
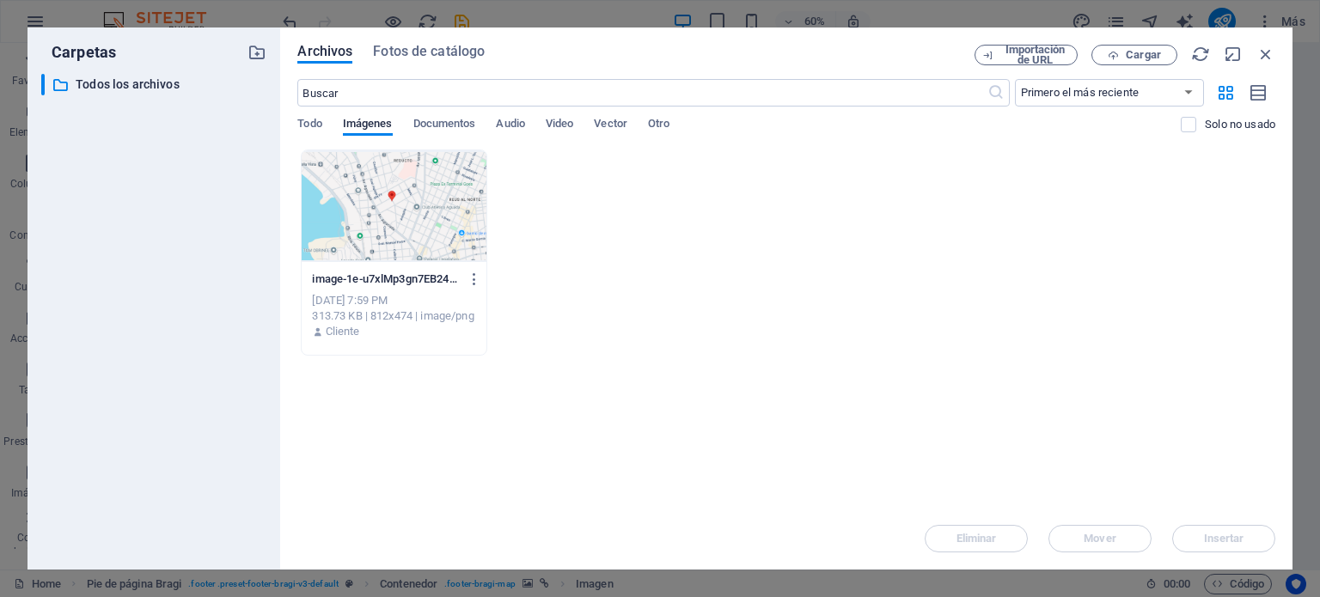
click at [395, 201] on div at bounding box center [394, 206] width 184 height 112
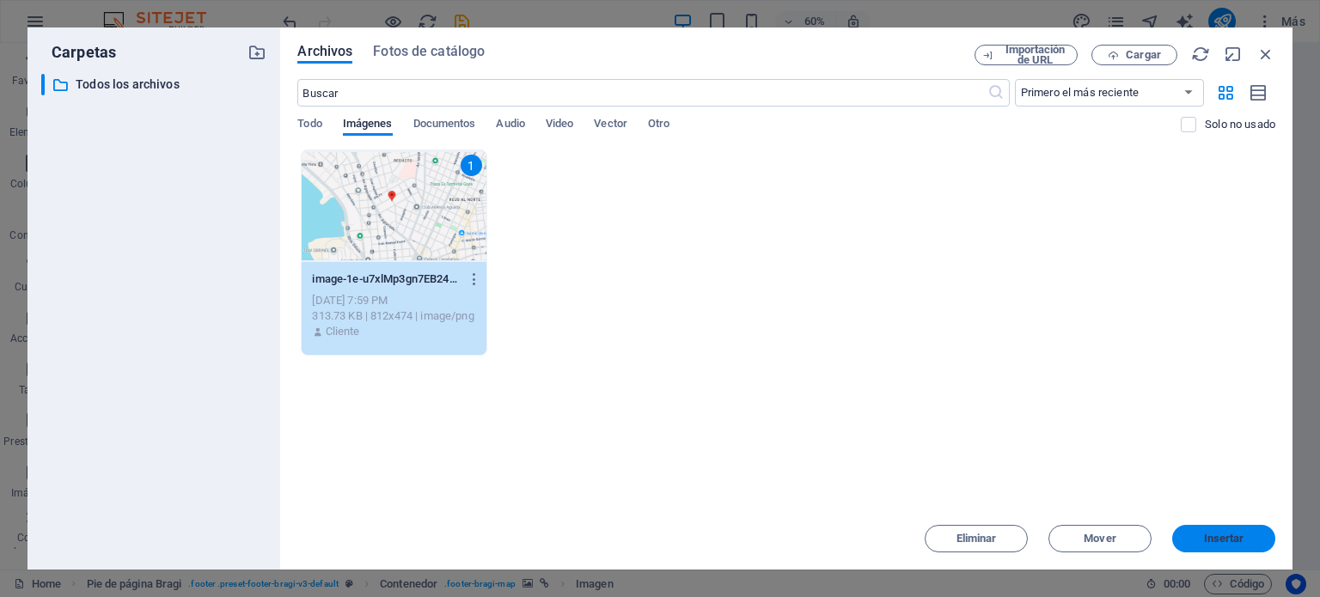
click at [1253, 529] on button "Insertar" at bounding box center [1223, 539] width 103 height 28
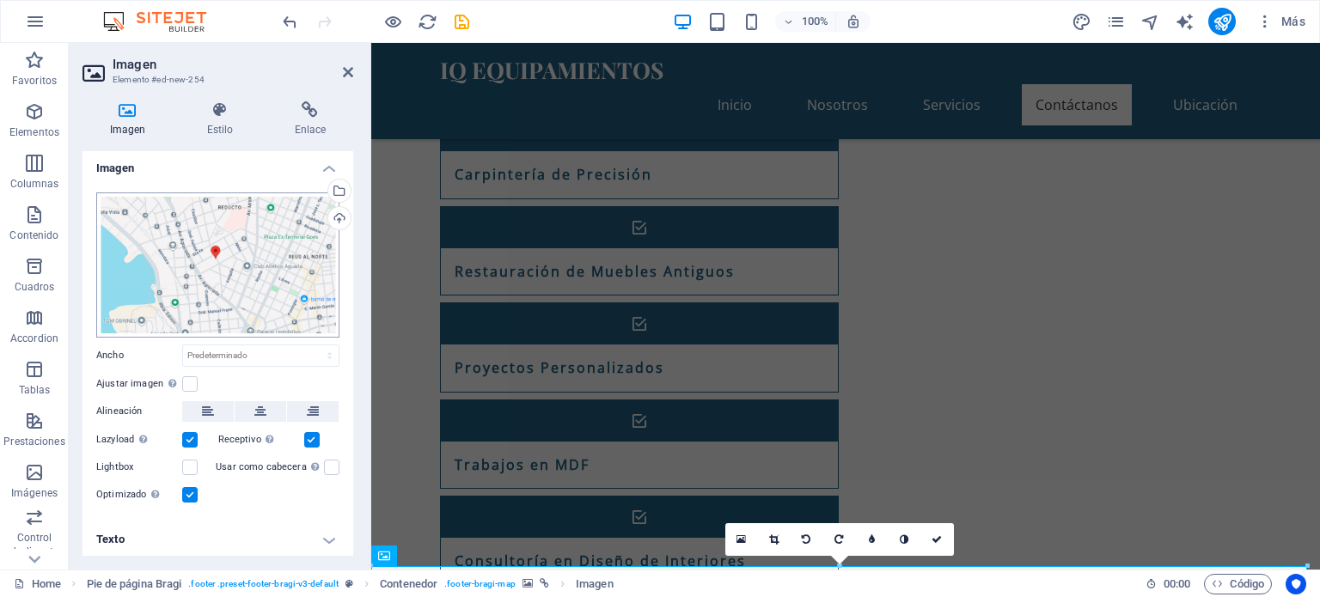
scroll to position [4, 0]
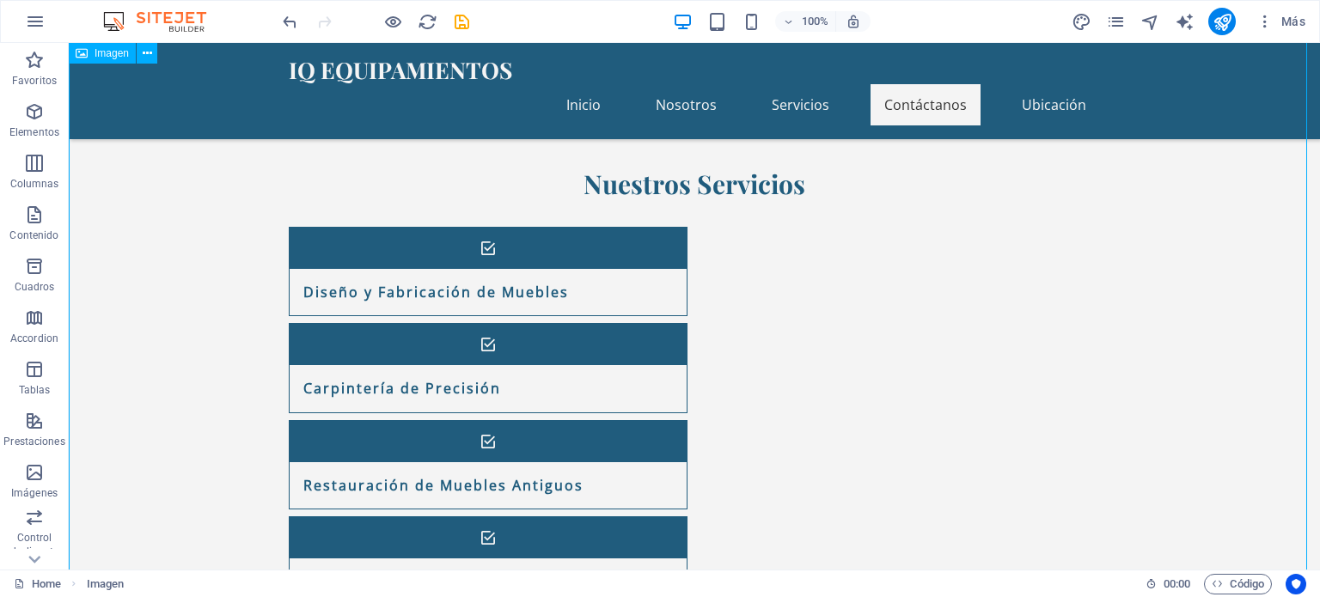
scroll to position [1690, 0]
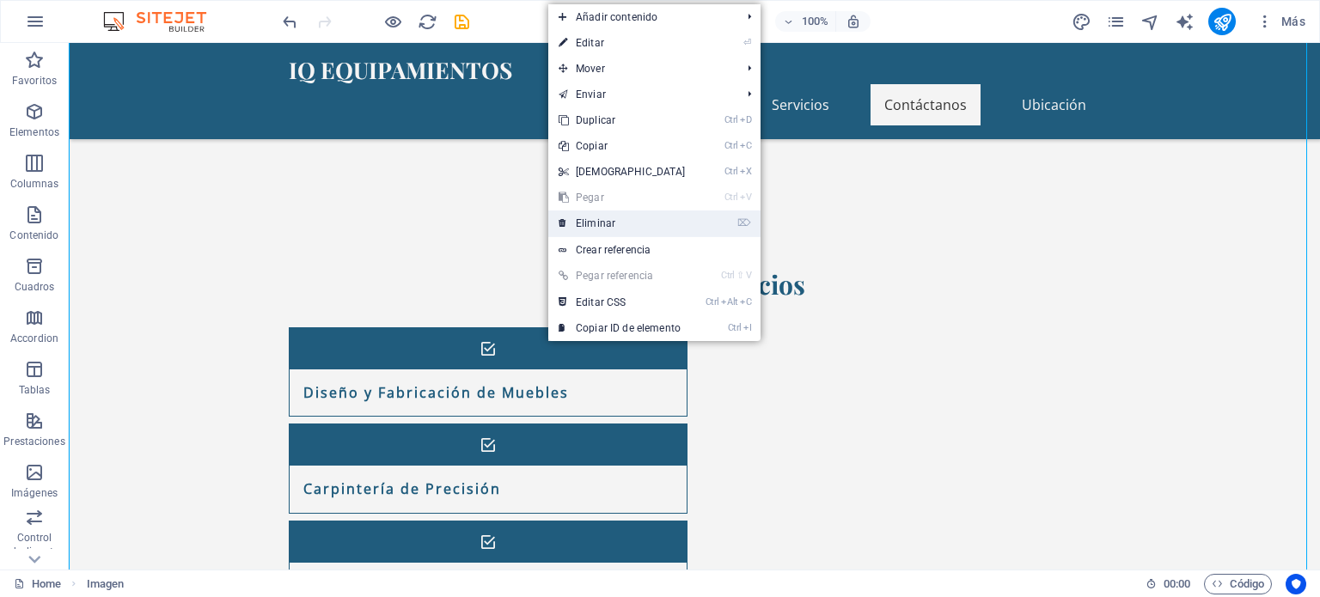
click at [602, 225] on link "⌦ Eliminar" at bounding box center [622, 224] width 148 height 26
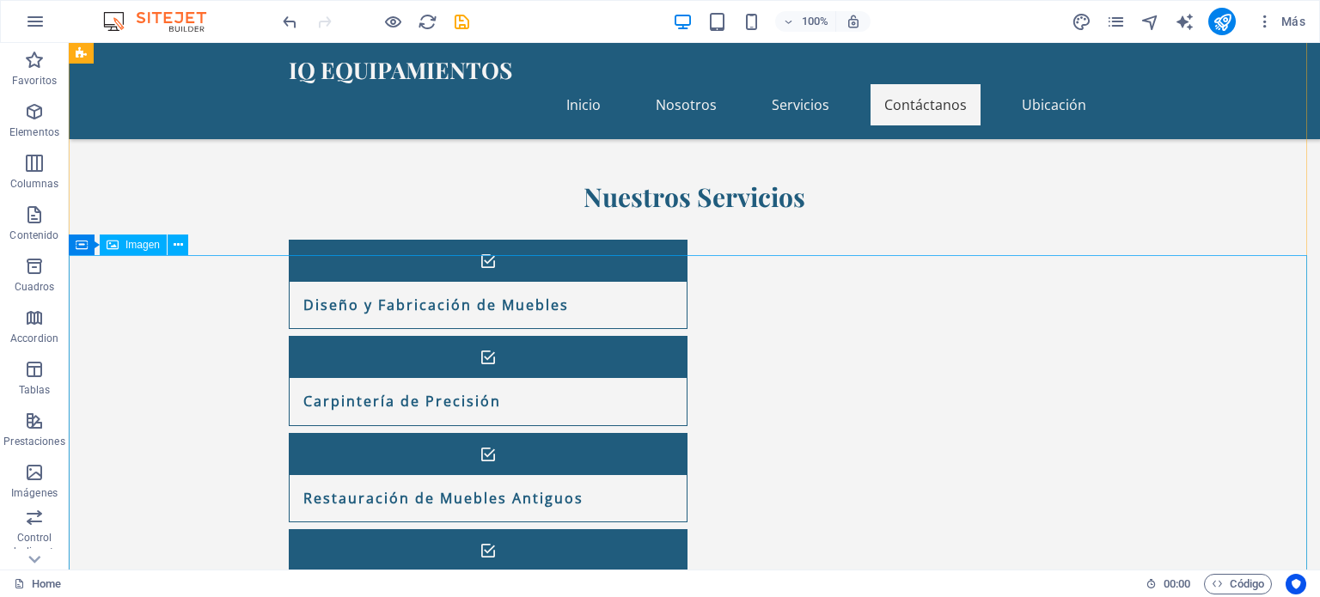
scroll to position [1804, 0]
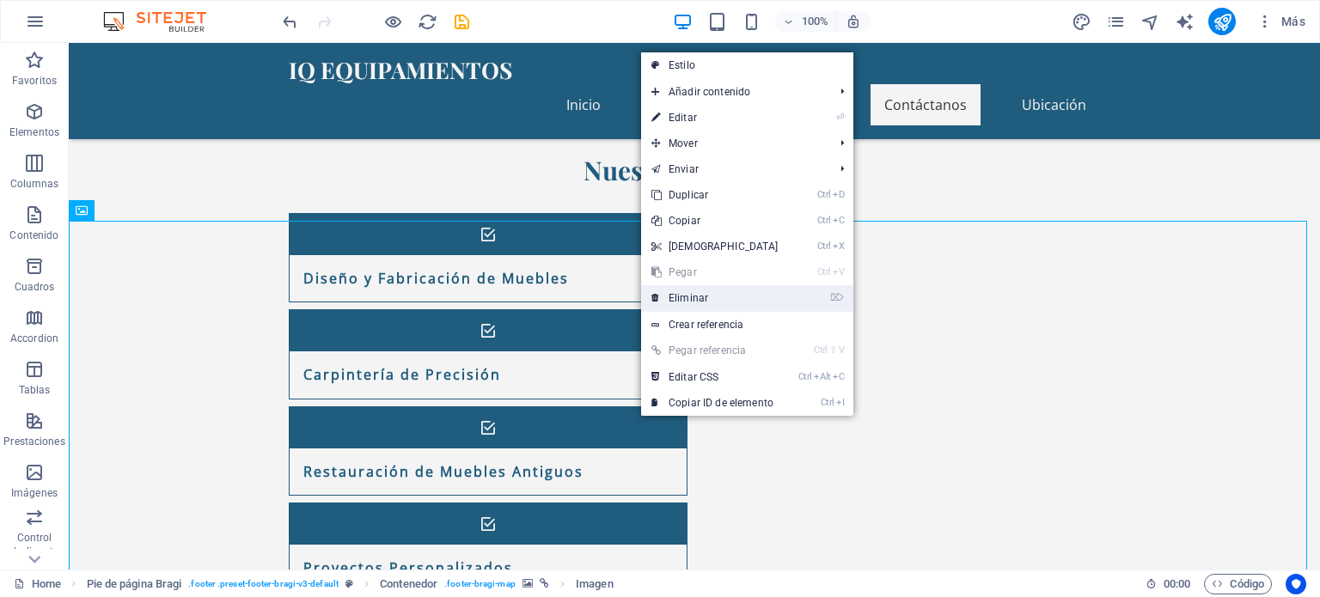
click at [664, 303] on link "⌦ Eliminar" at bounding box center [715, 298] width 148 height 26
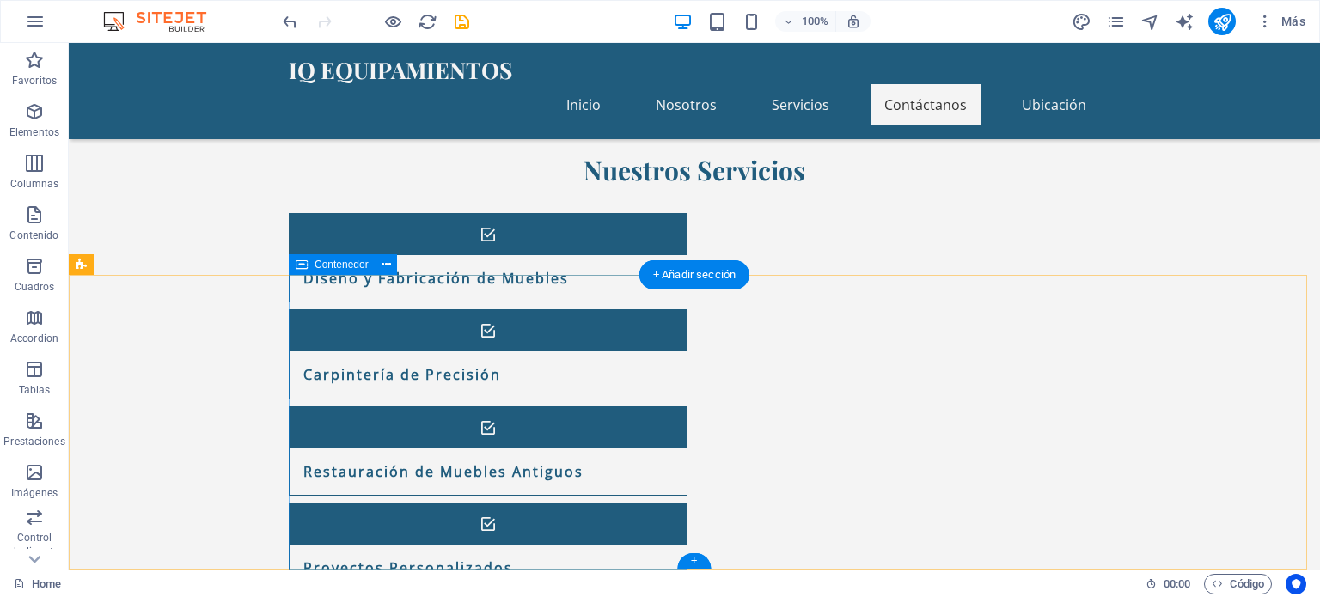
scroll to position [1454, 0]
